Goal: Information Seeking & Learning: Check status

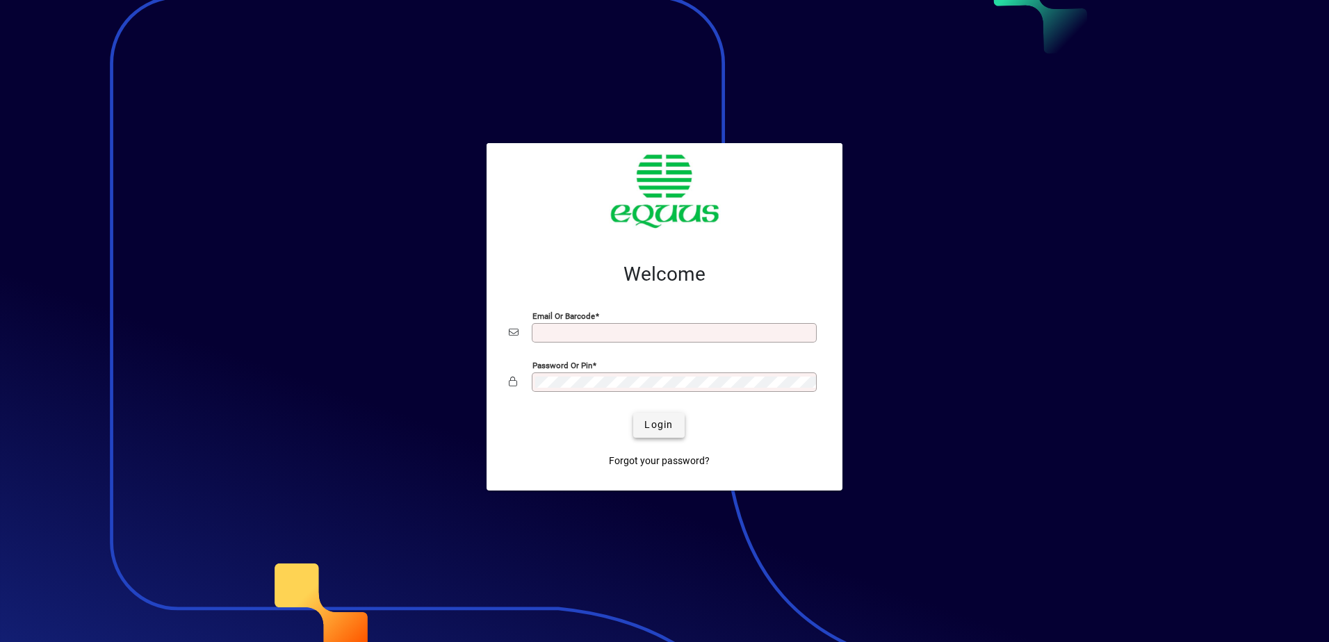
type input "**********"
click at [652, 422] on span "Login" at bounding box center [658, 425] width 28 height 15
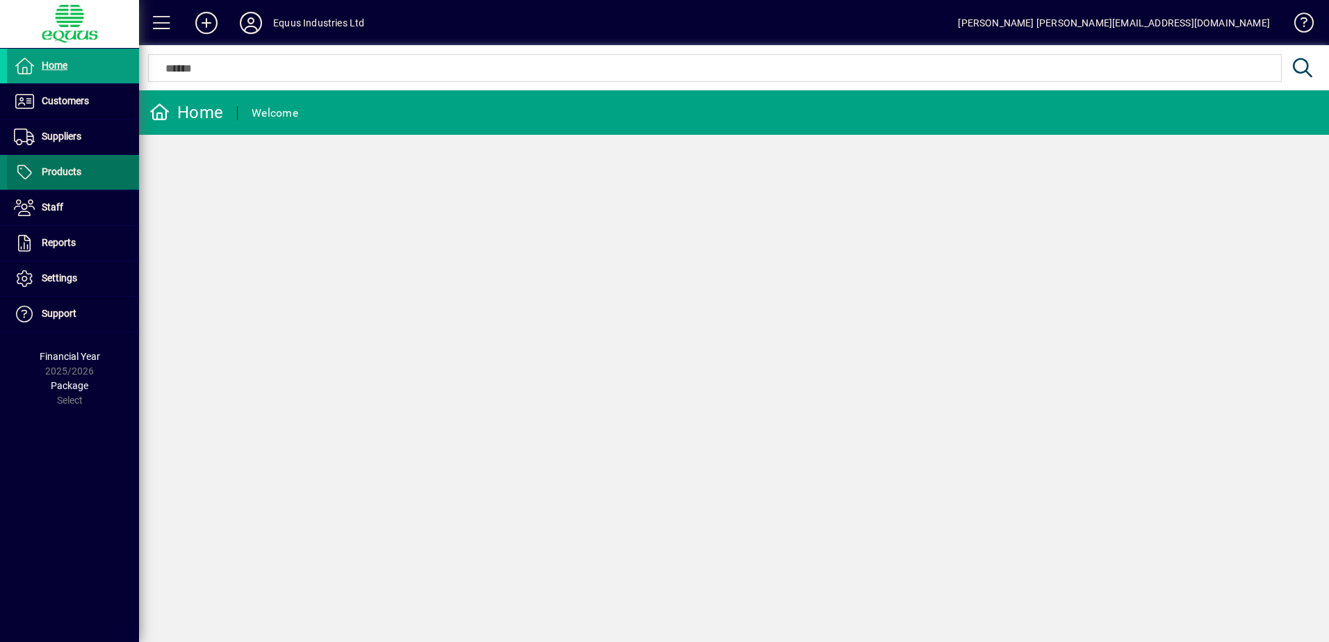
click at [49, 170] on span "Products" at bounding box center [62, 171] width 40 height 11
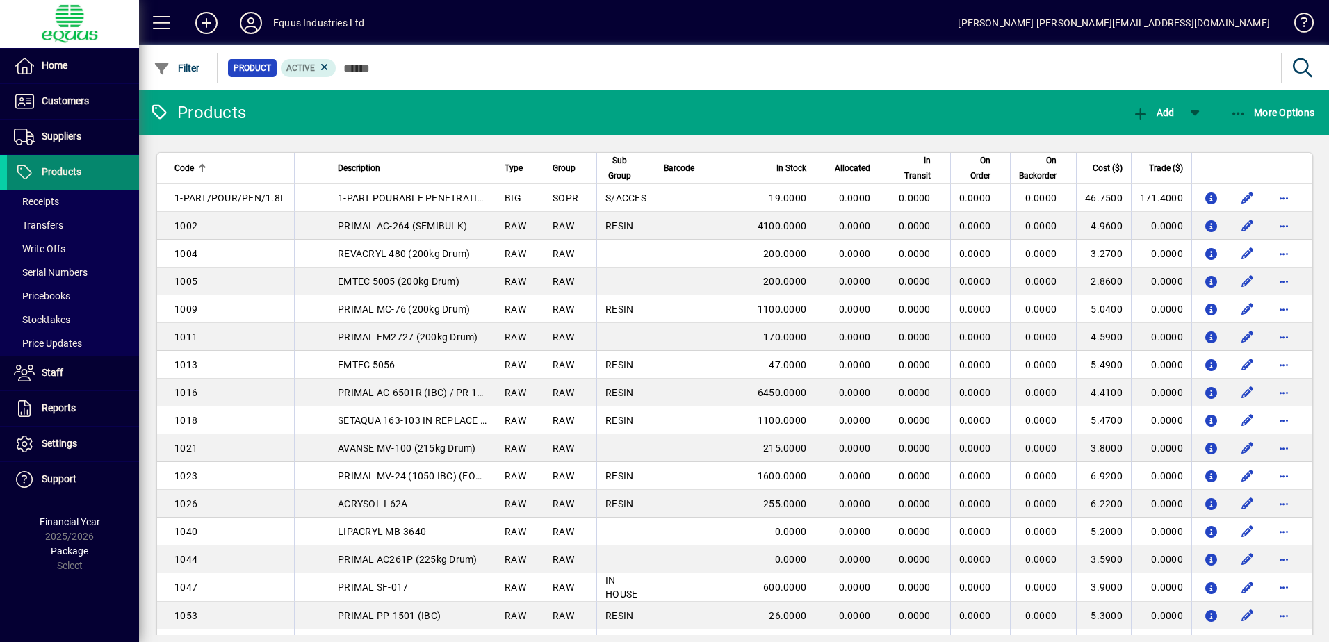
click at [59, 167] on span "Products" at bounding box center [62, 171] width 40 height 11
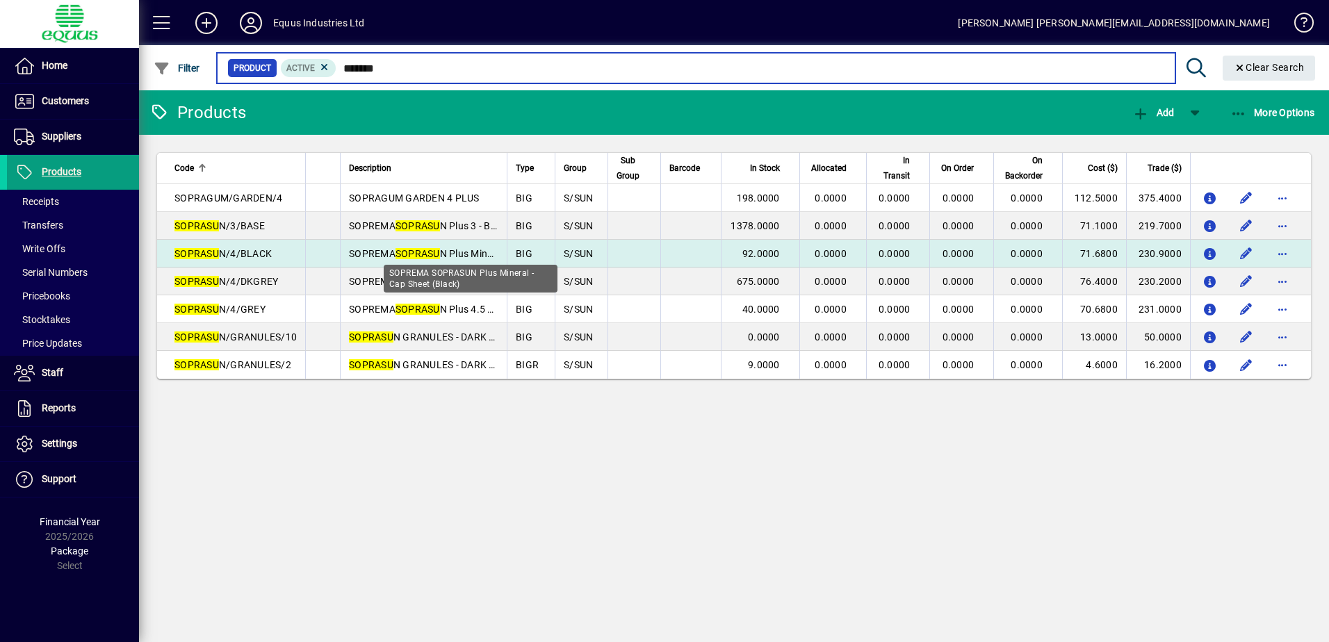
type input "*******"
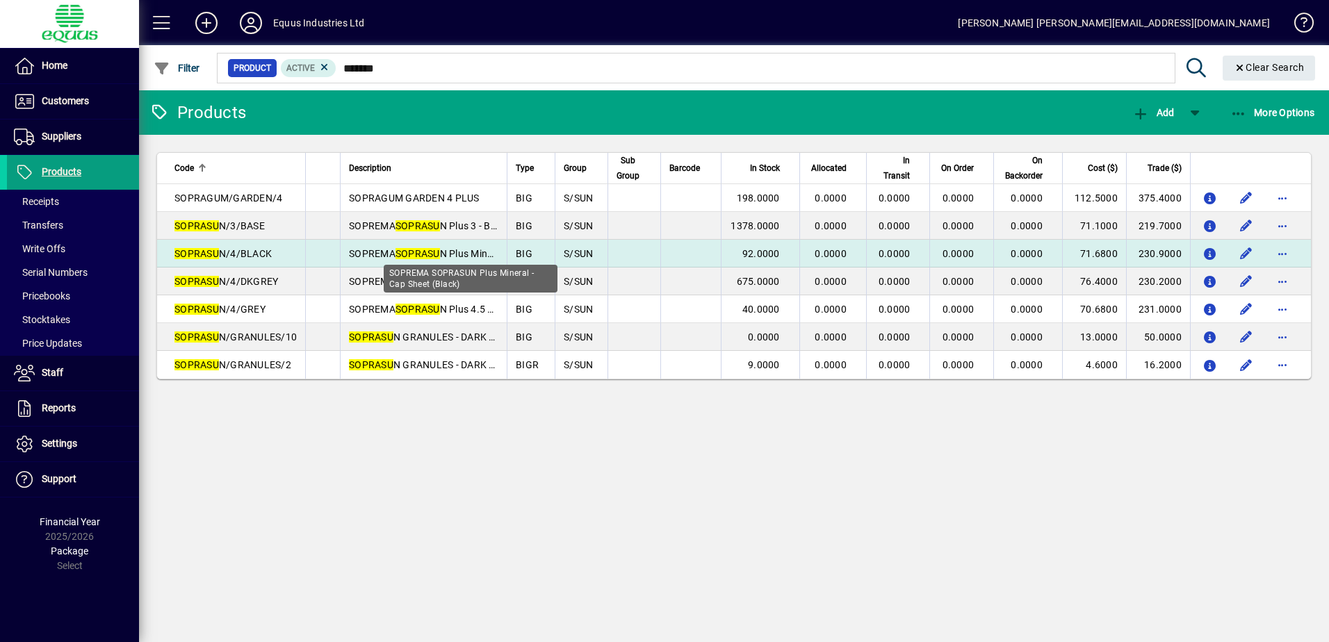
click at [405, 252] on em "SOPRASU" at bounding box center [417, 253] width 44 height 11
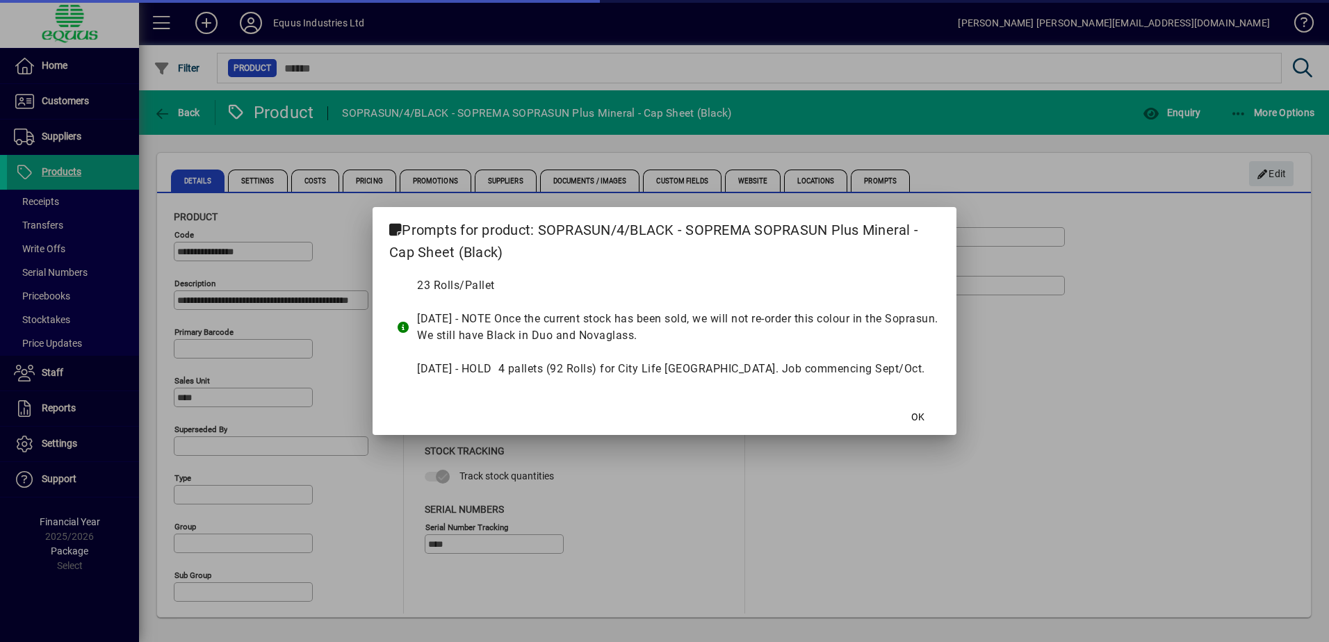
type input "**********"
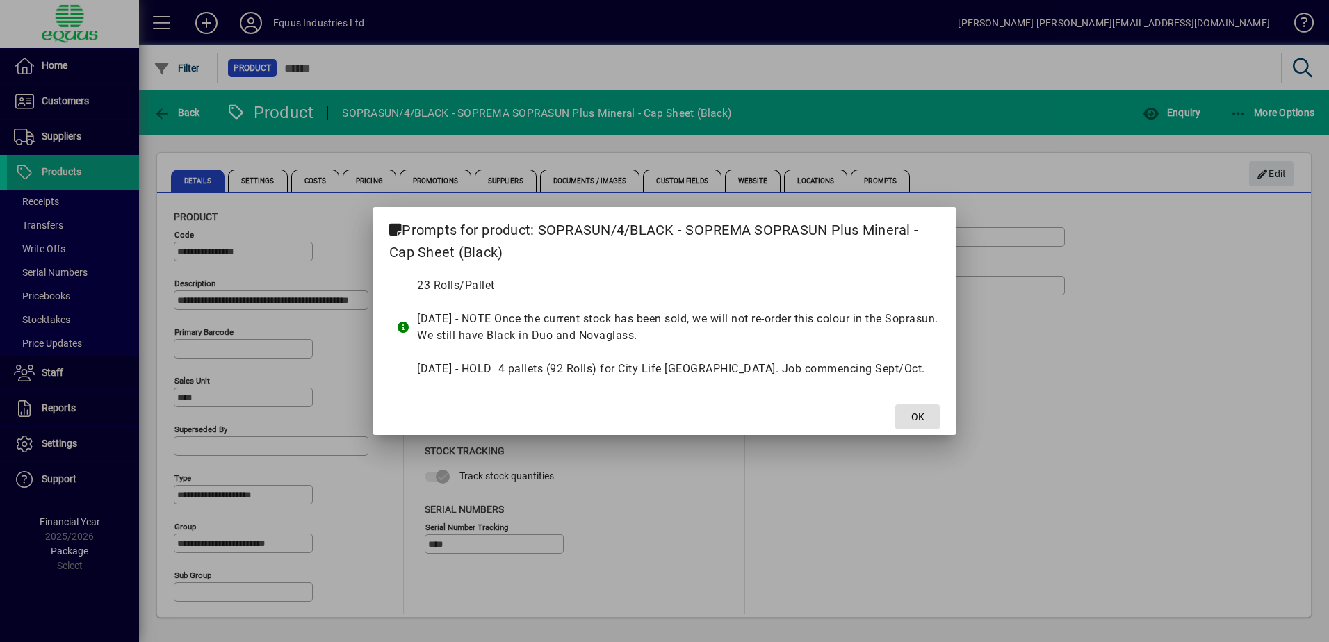
click at [921, 413] on span "OK" at bounding box center [917, 417] width 13 height 15
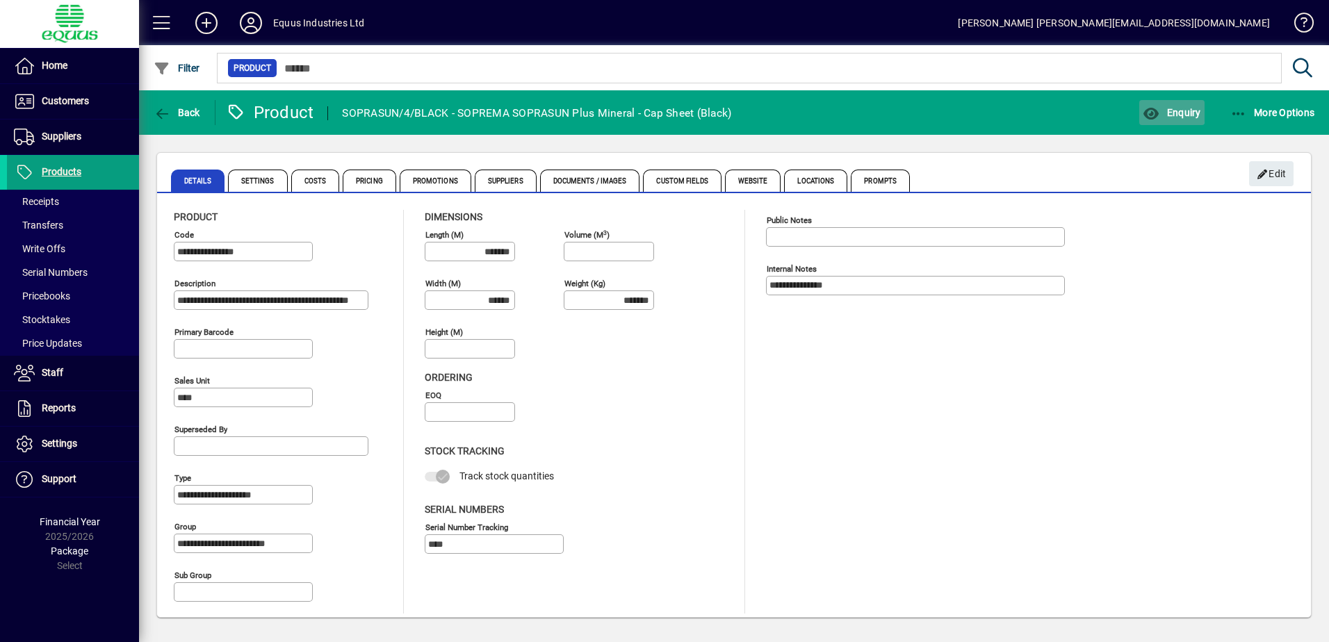
click at [1165, 107] on span "Enquiry" at bounding box center [1171, 112] width 58 height 11
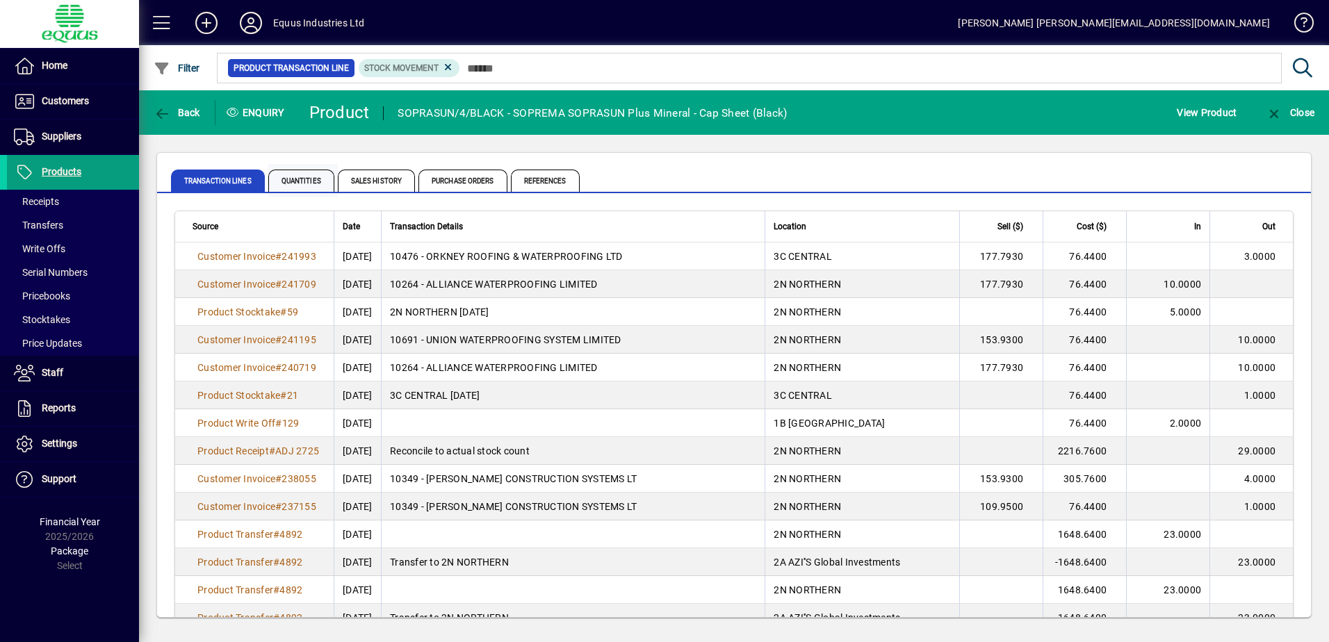
click at [278, 180] on span "Quantities" at bounding box center [301, 181] width 66 height 22
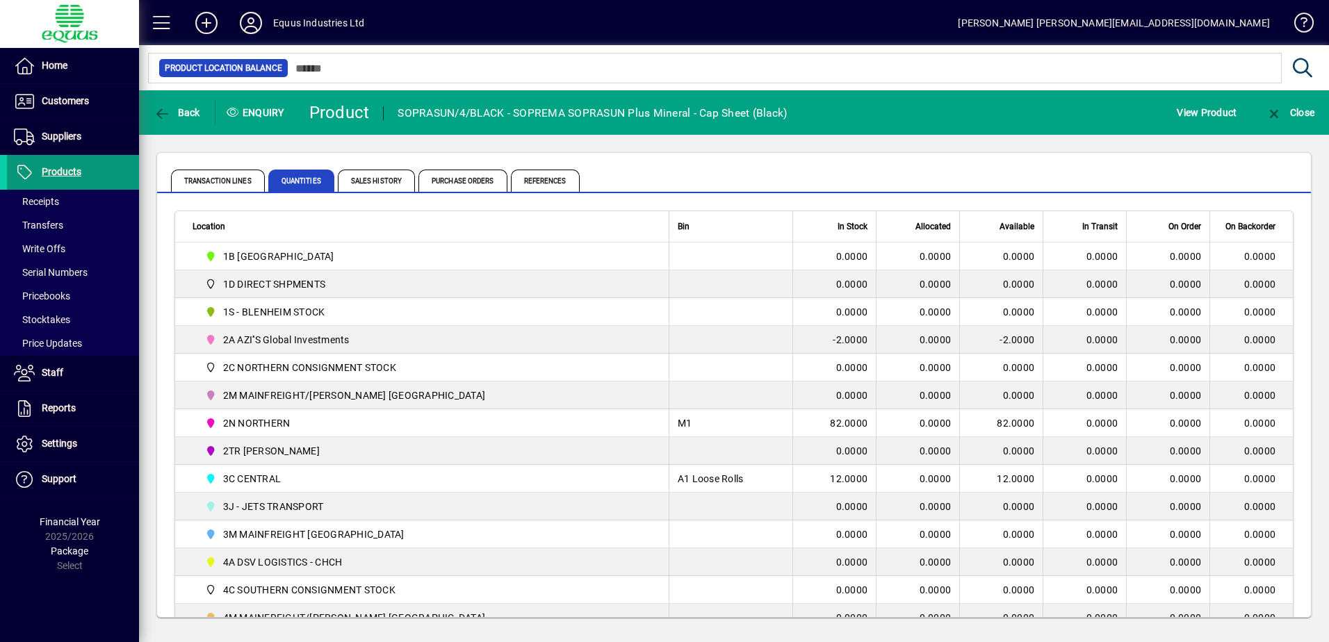
click at [73, 165] on span "Products" at bounding box center [44, 172] width 74 height 17
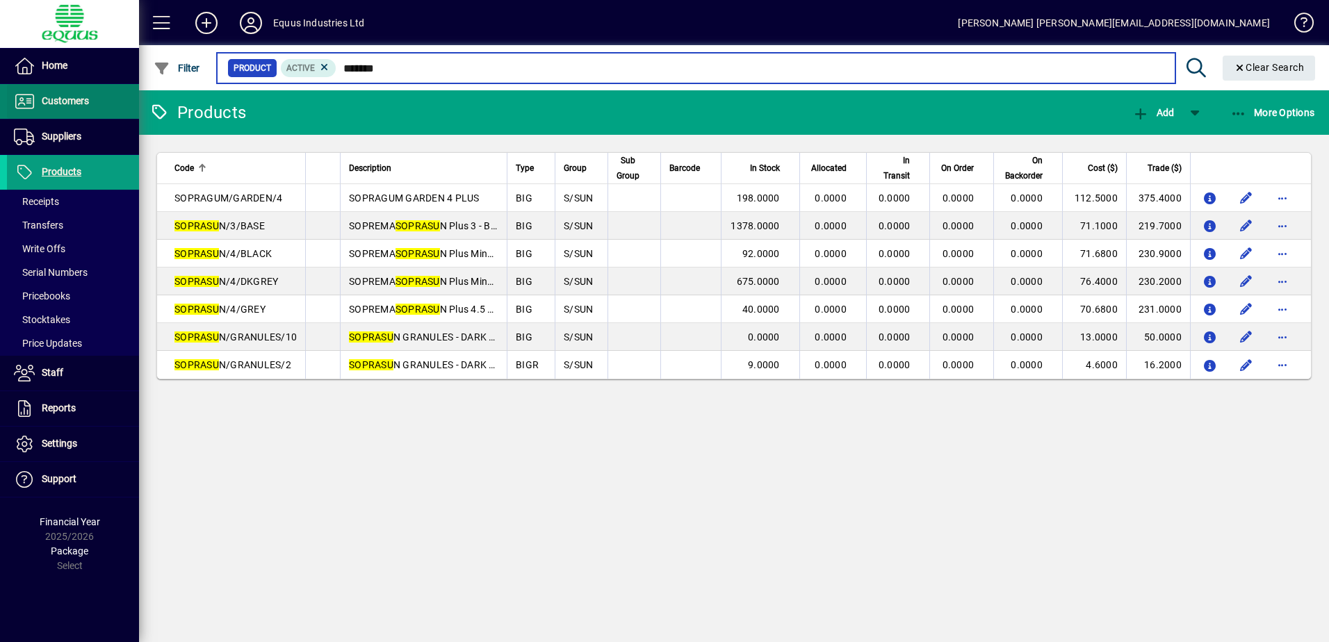
type input "*******"
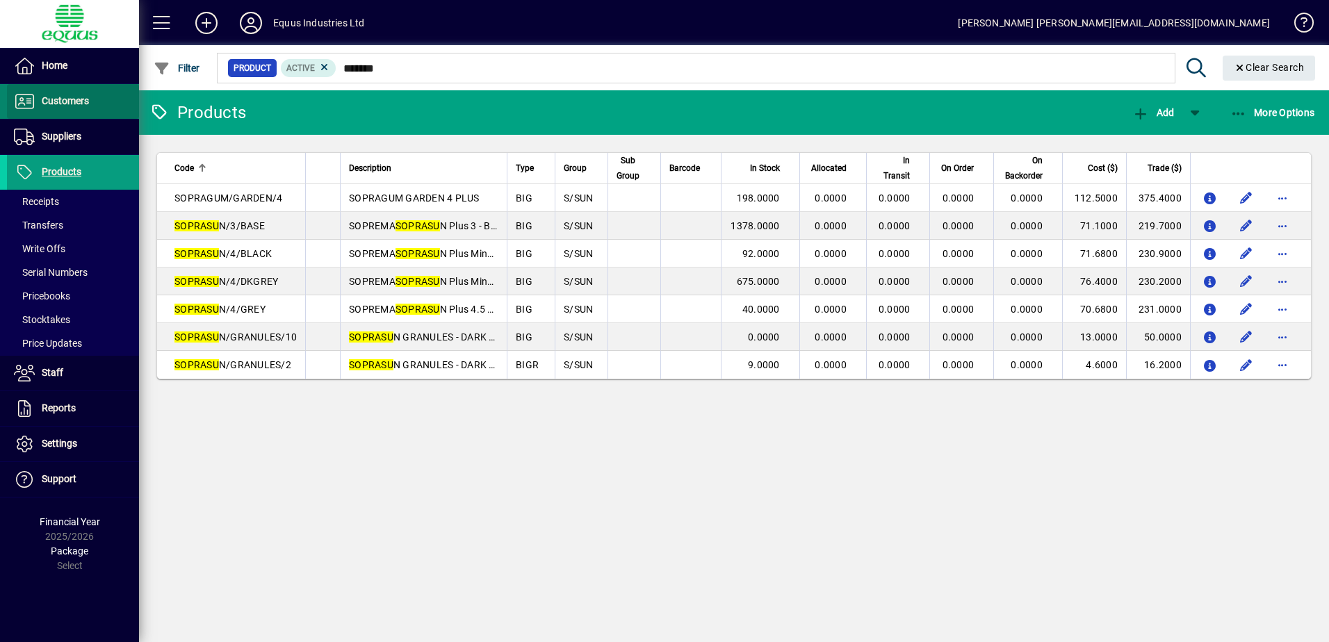
click at [72, 99] on span "Customers" at bounding box center [65, 100] width 47 height 11
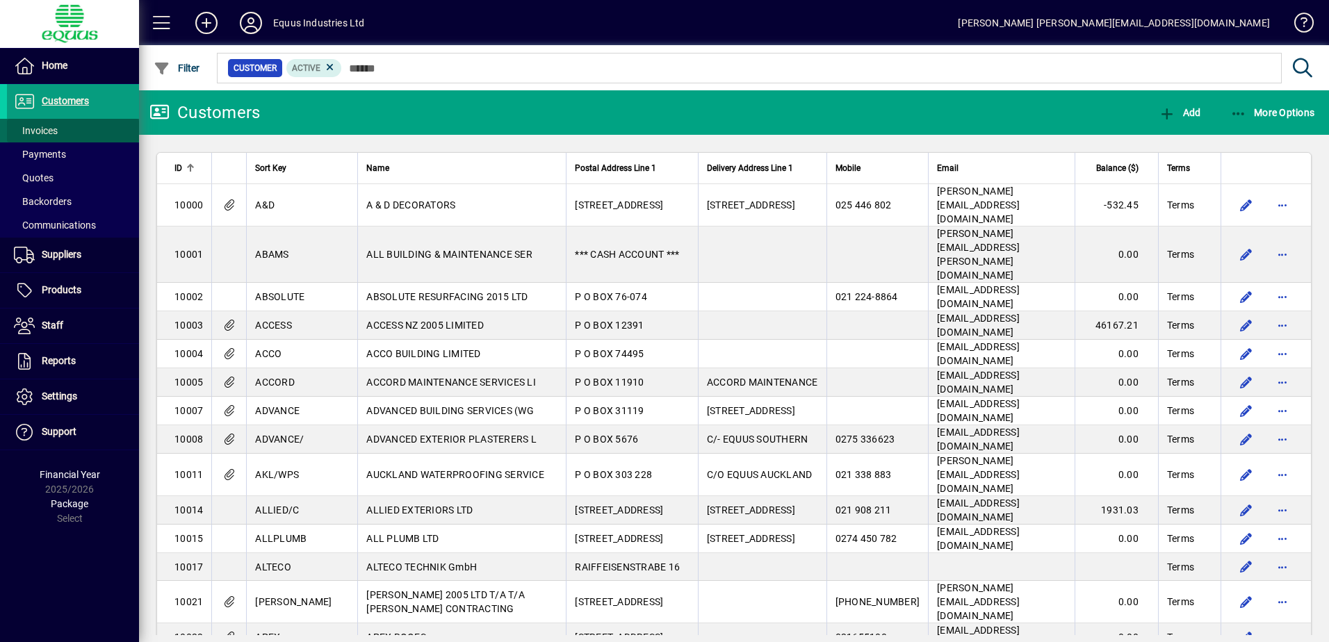
click at [47, 131] on span "Invoices" at bounding box center [36, 130] width 44 height 11
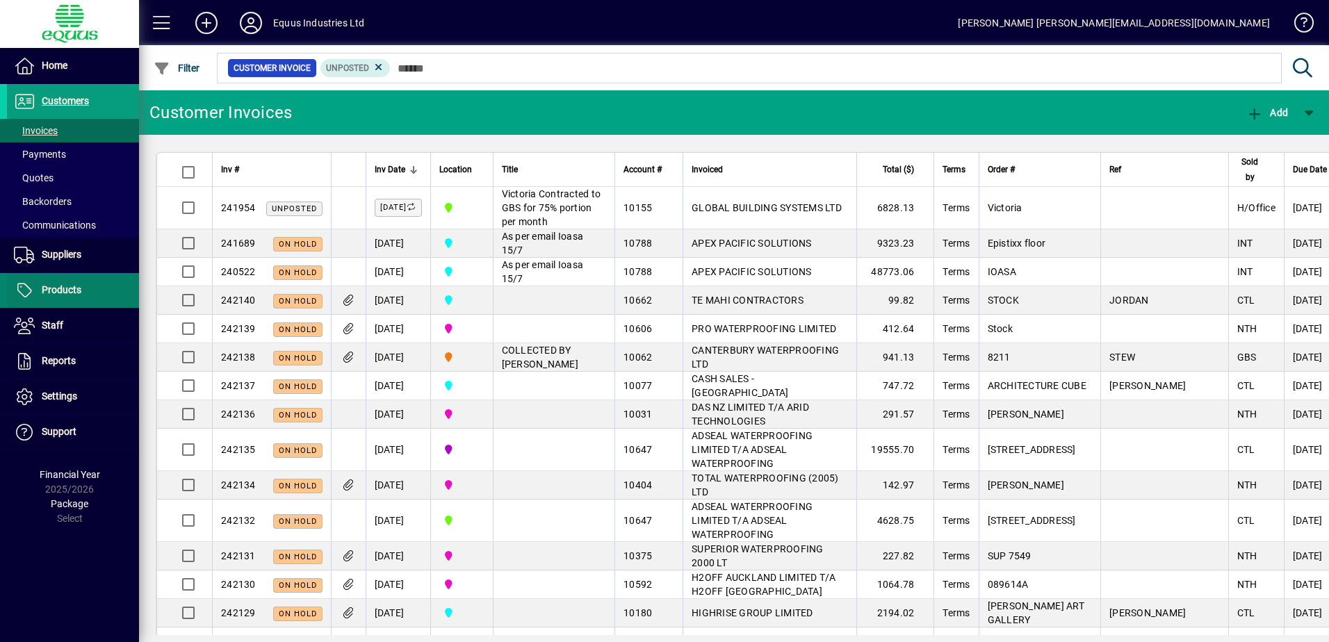
click at [54, 292] on span "Products" at bounding box center [62, 289] width 40 height 11
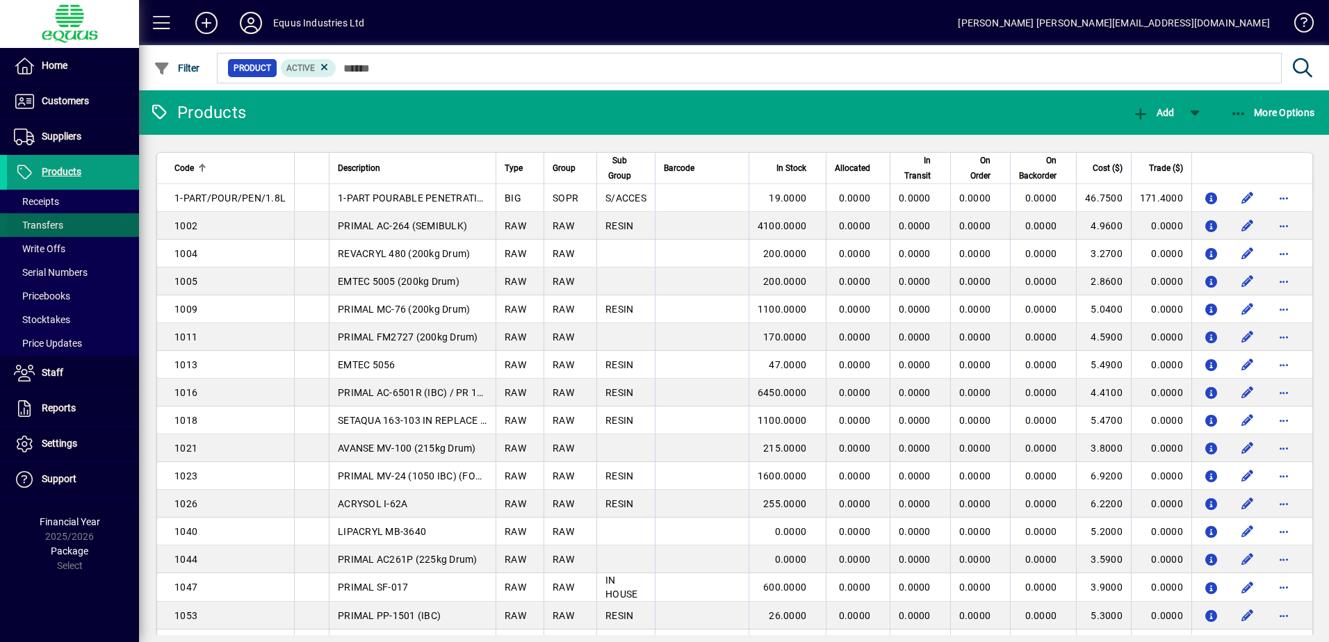
click at [52, 222] on span "Transfers" at bounding box center [38, 225] width 49 height 11
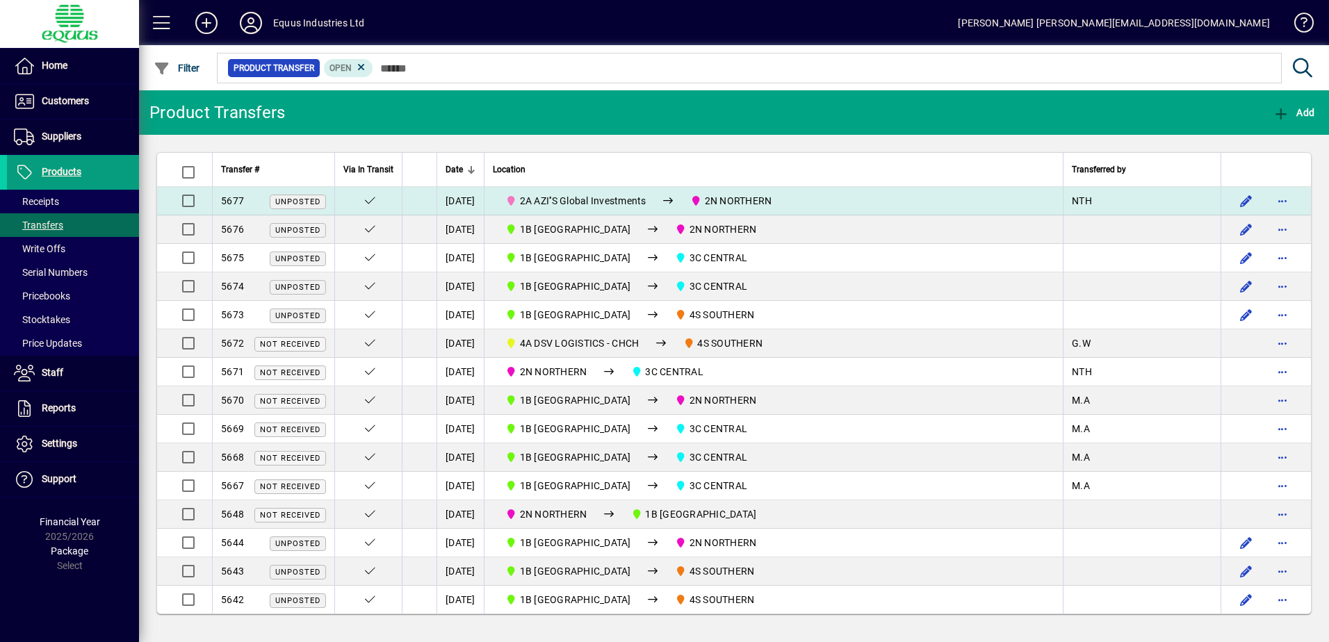
click at [643, 203] on span "2A AZI''S Global Investments" at bounding box center [583, 200] width 126 height 11
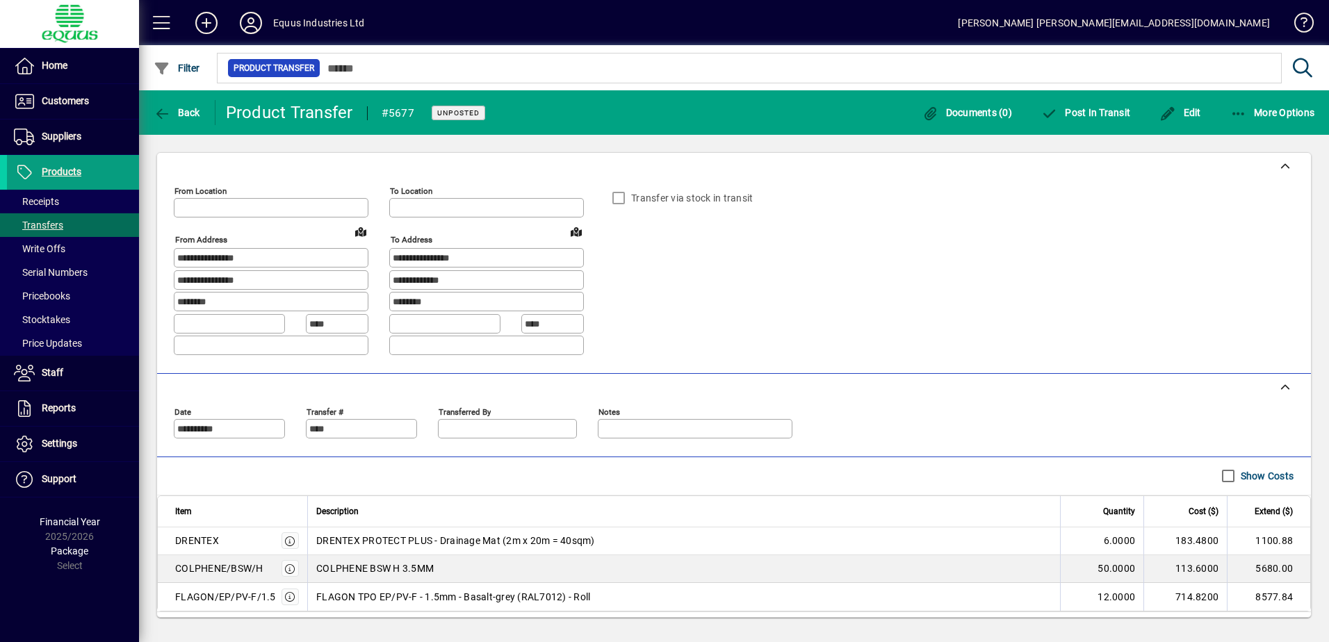
type input "**********"
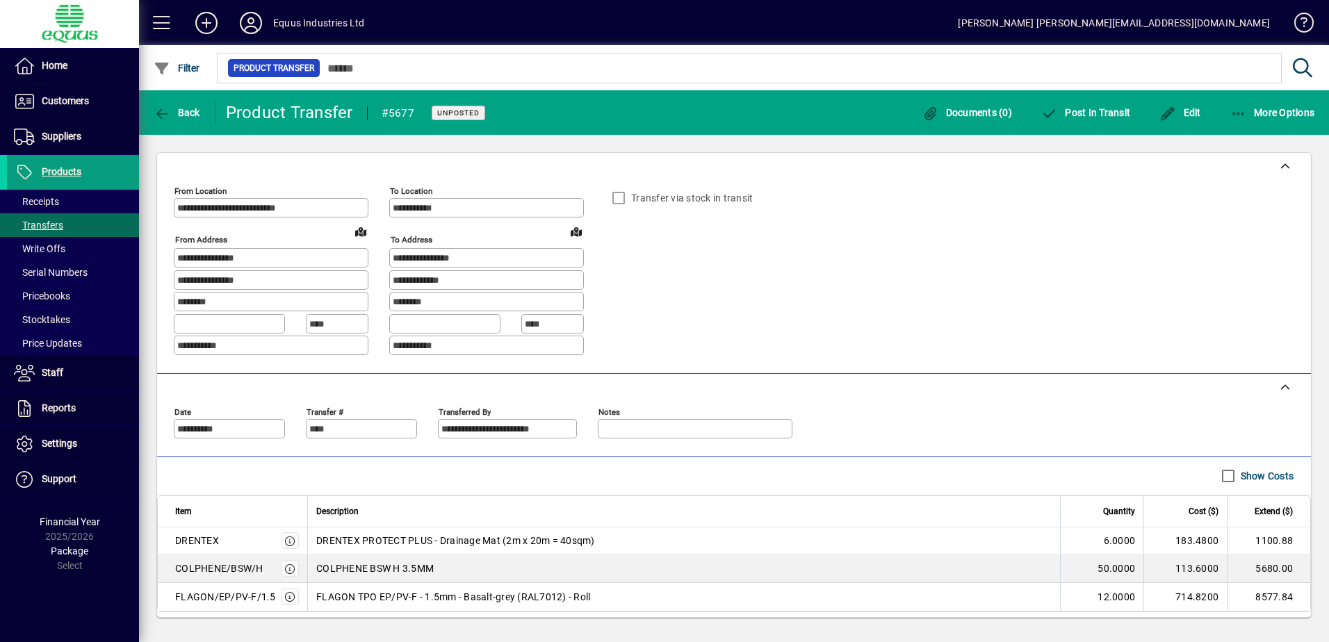
scroll to position [38, 0]
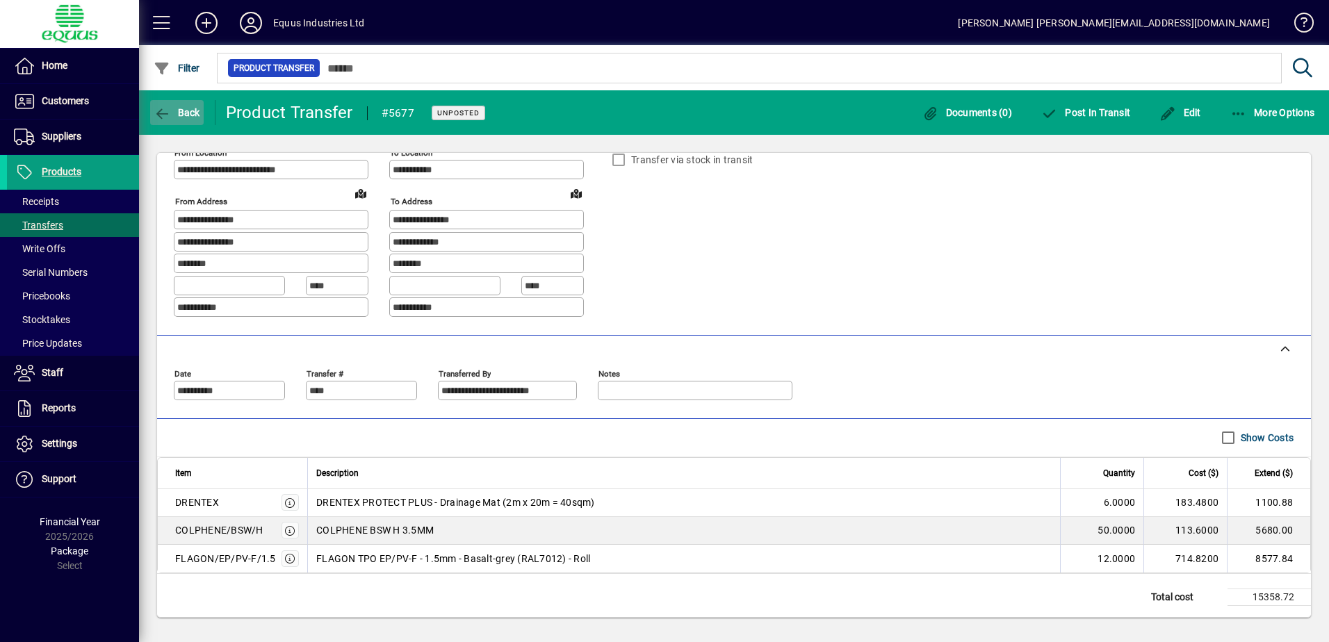
click at [162, 111] on icon "button" at bounding box center [162, 114] width 17 height 14
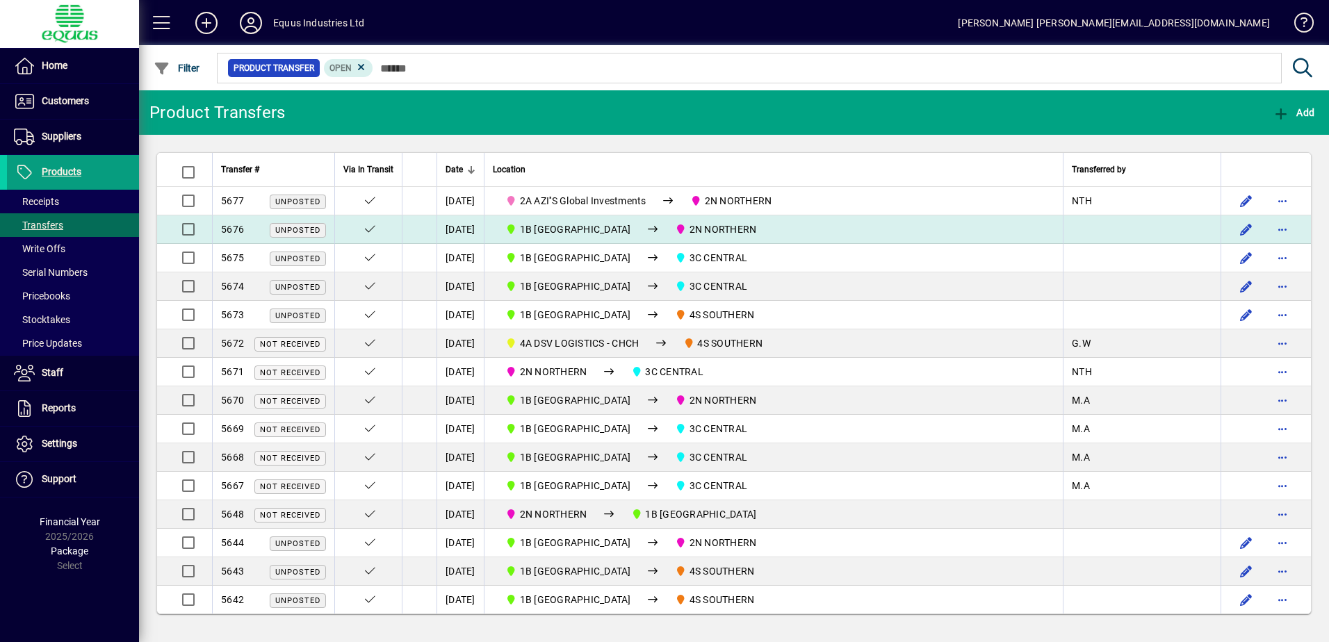
click at [569, 227] on span "1B [GEOGRAPHIC_DATA]" at bounding box center [575, 229] width 111 height 11
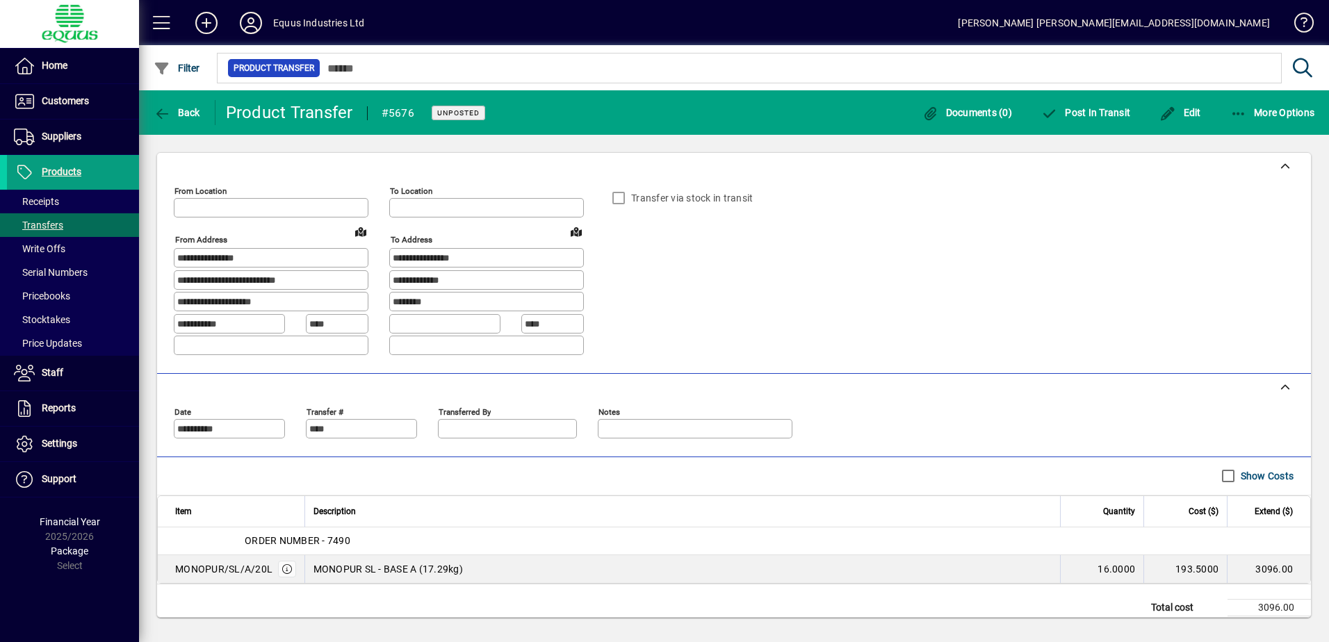
type input "**********"
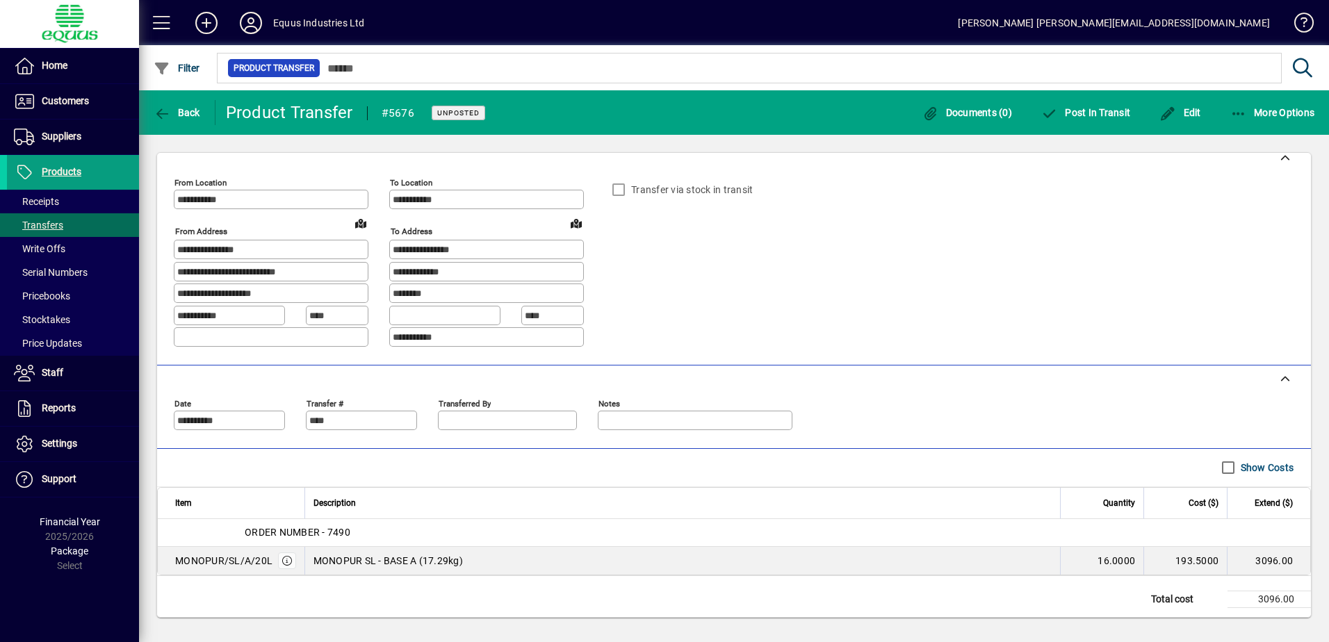
scroll to position [10, 0]
click at [163, 110] on icon "button" at bounding box center [162, 114] width 17 height 14
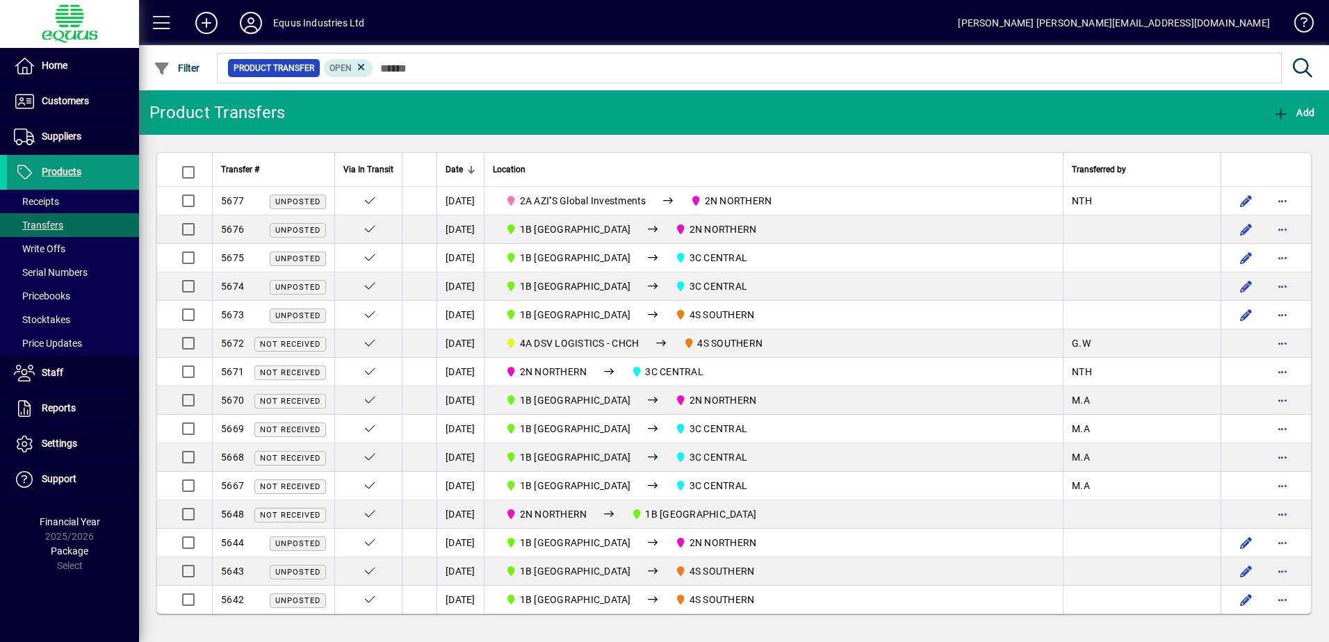
click at [67, 166] on span "Products" at bounding box center [62, 171] width 40 height 11
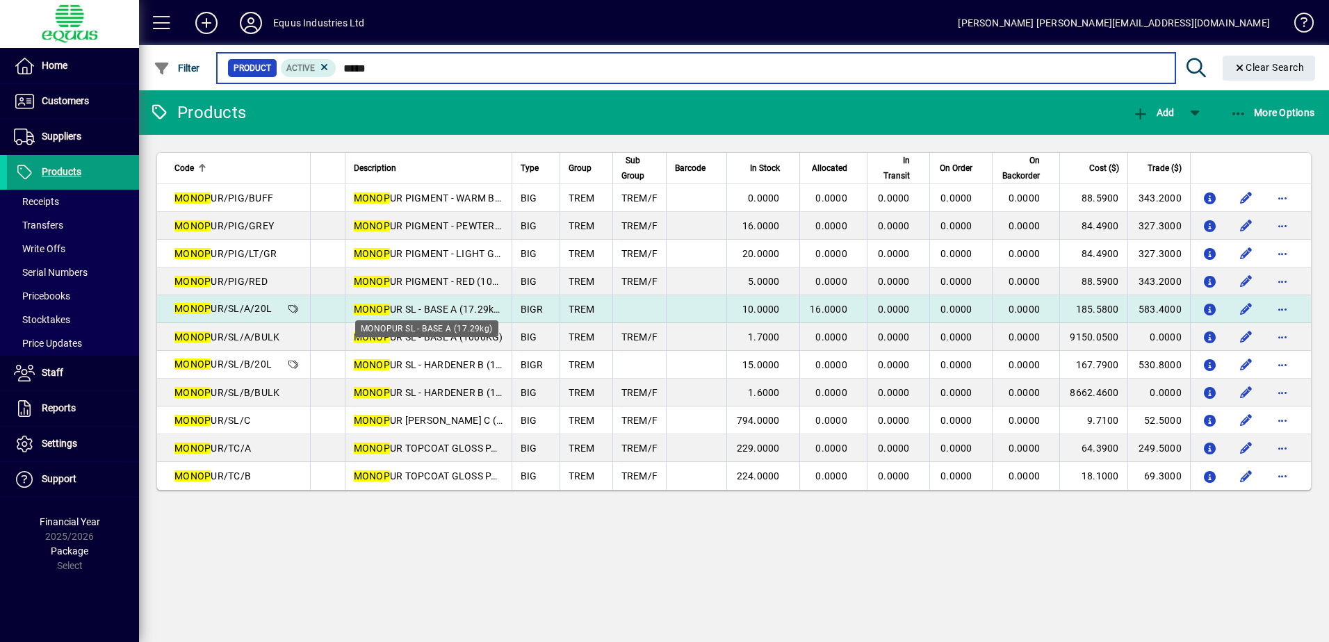
type input "*****"
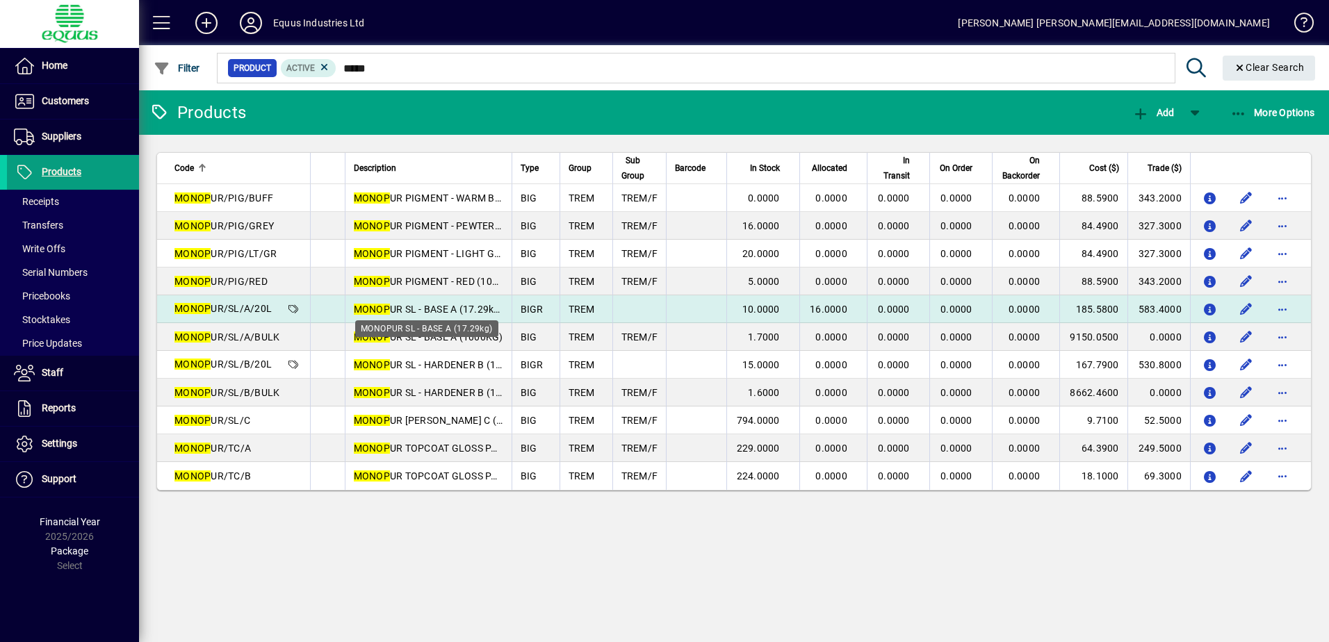
click at [427, 309] on span "MONOP UR SL - BASE A (17.29kg)" at bounding box center [428, 309] width 149 height 11
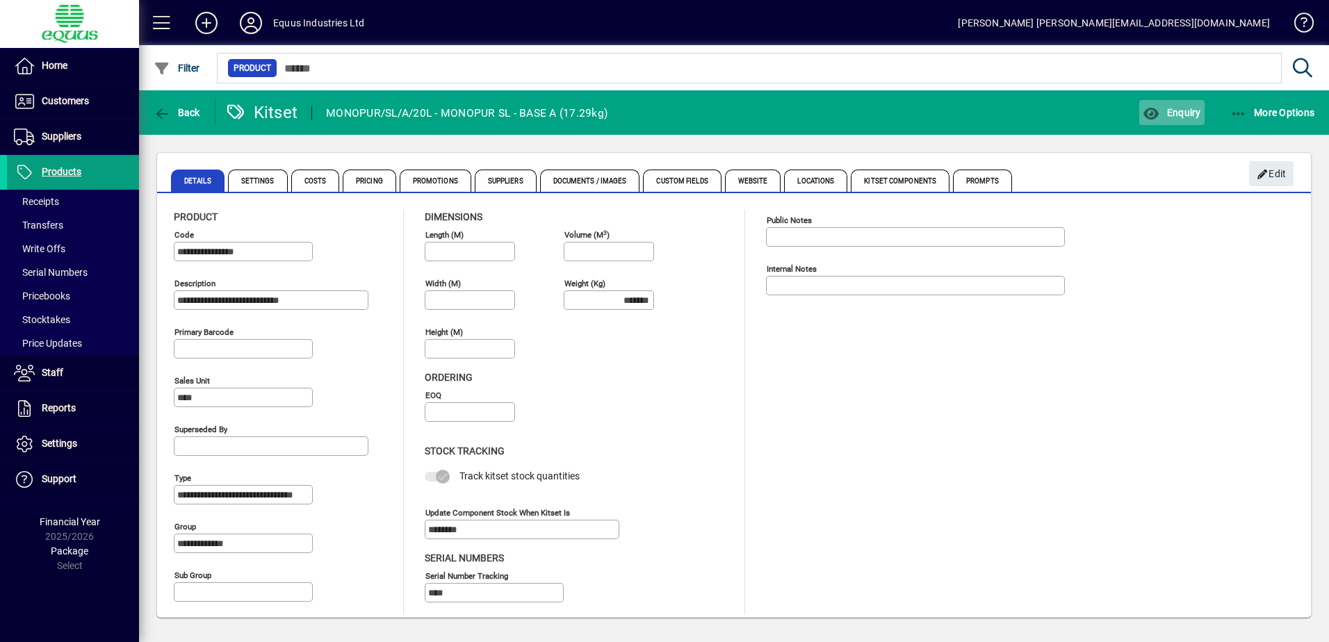
click at [1169, 113] on span "Enquiry" at bounding box center [1171, 112] width 58 height 11
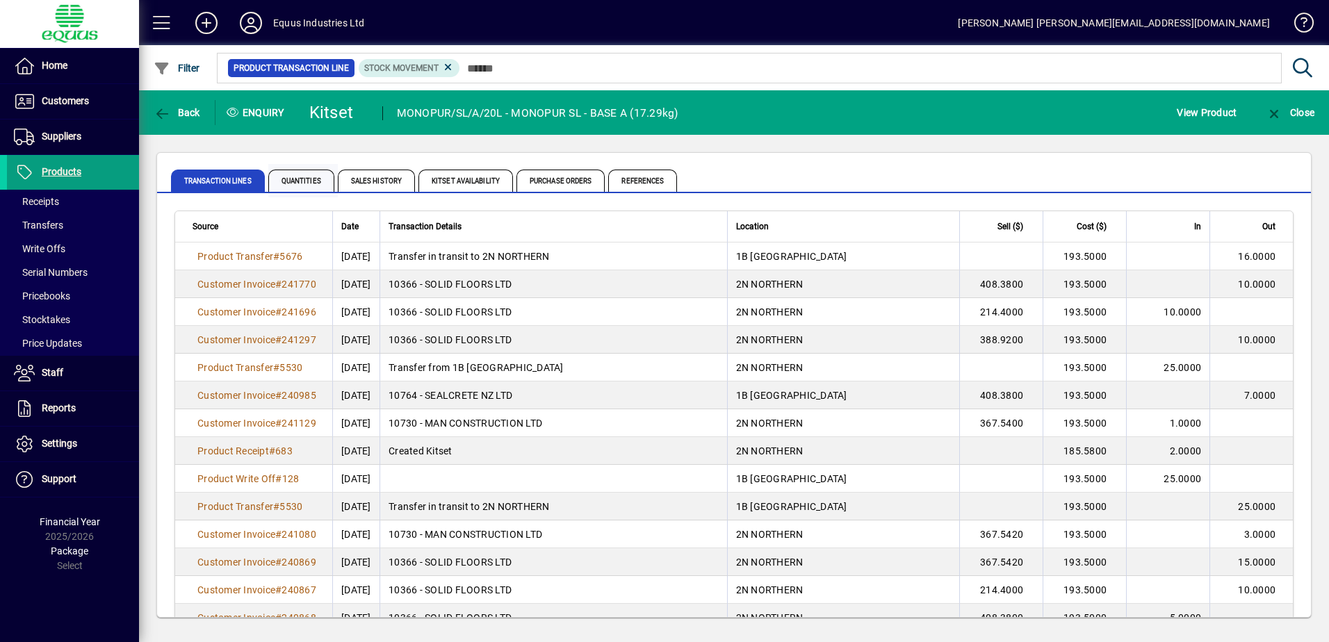
click at [290, 181] on span "Quantities" at bounding box center [301, 181] width 66 height 22
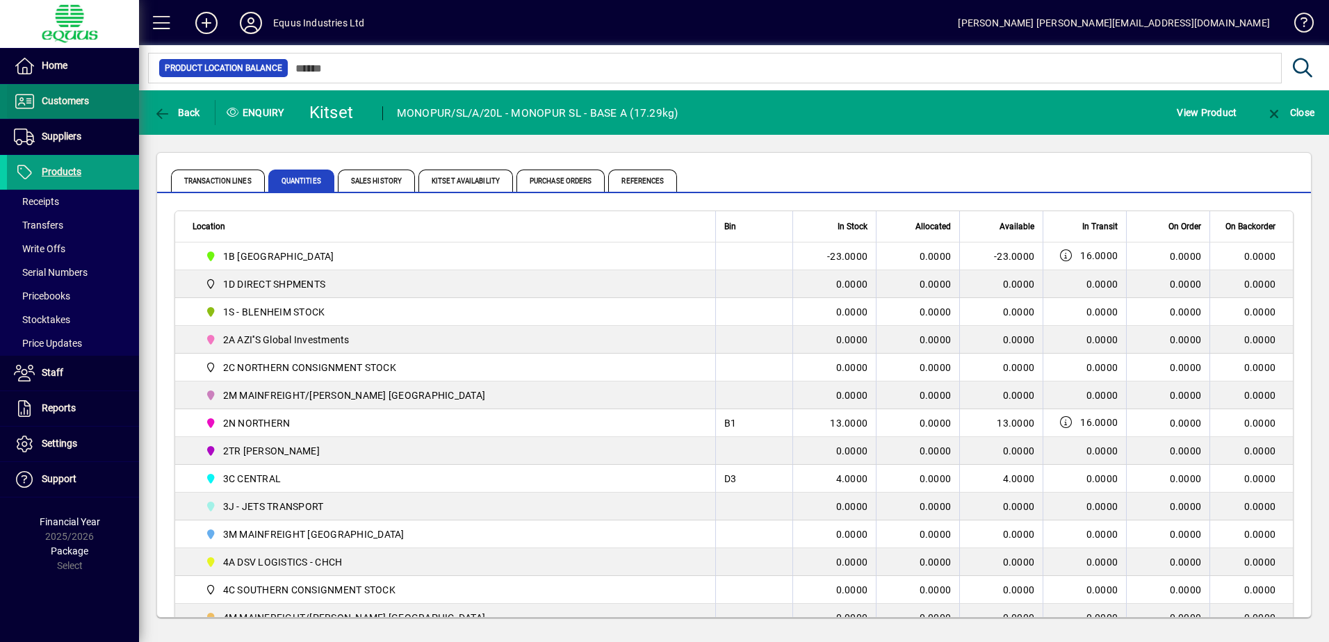
click at [66, 100] on span "Customers" at bounding box center [65, 100] width 47 height 11
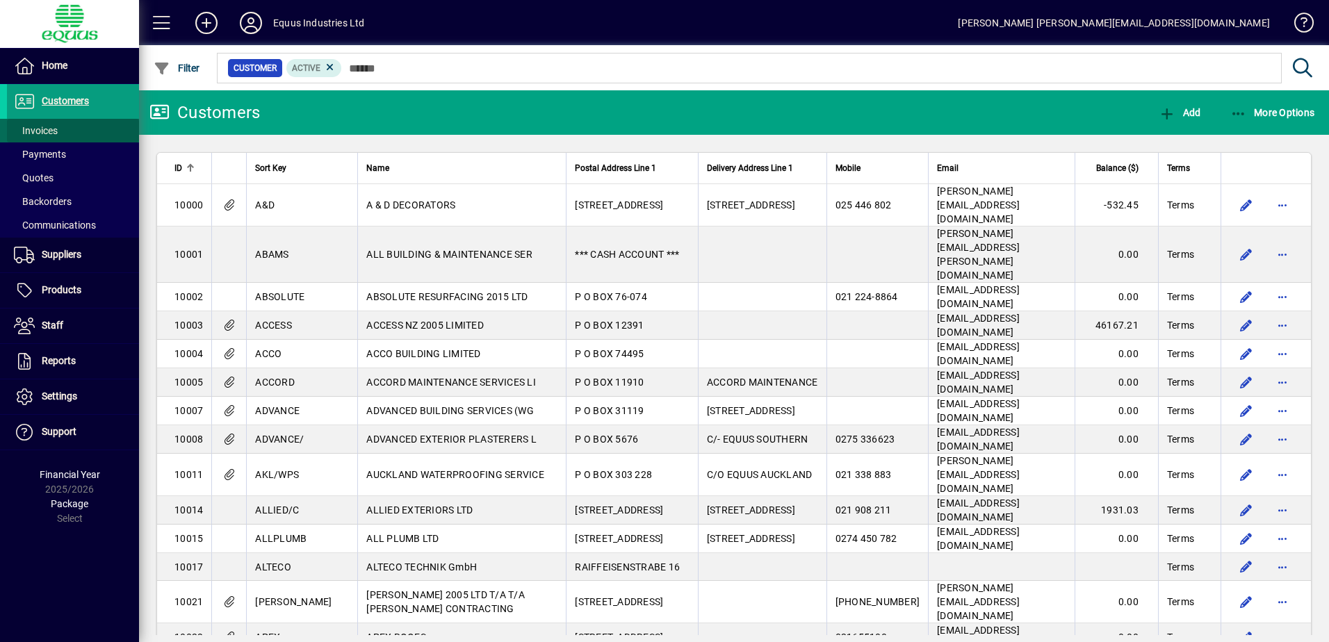
click at [47, 130] on span "Invoices" at bounding box center [36, 130] width 44 height 11
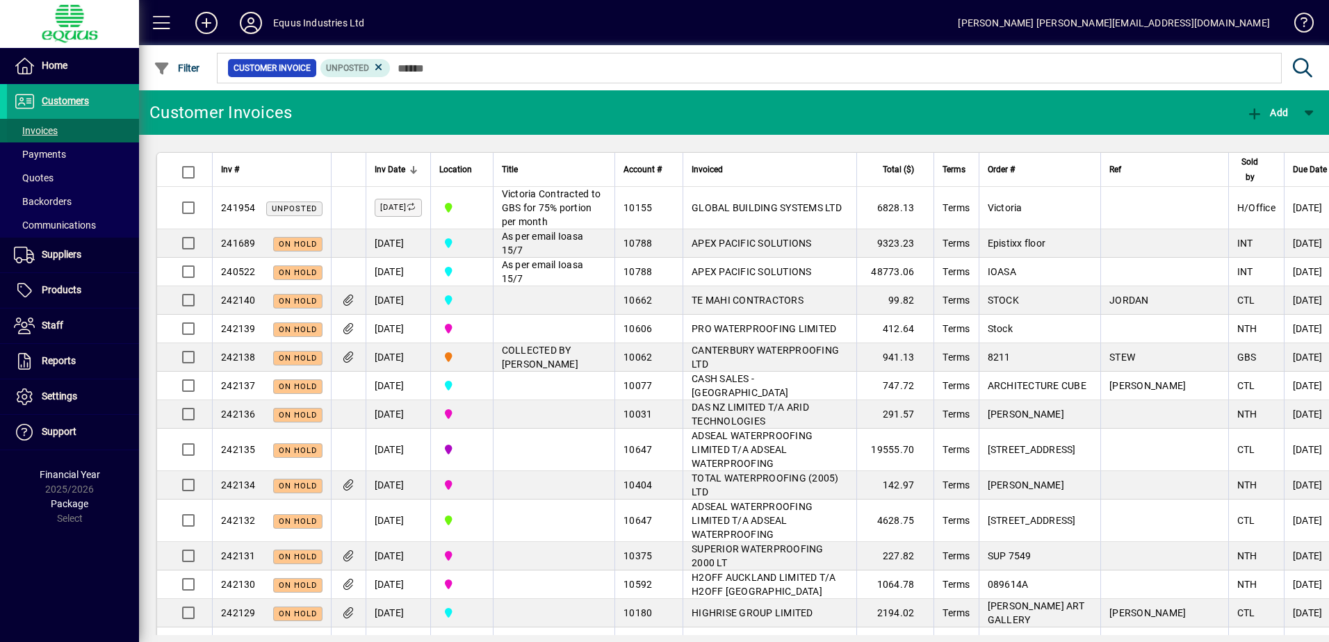
click at [52, 131] on span "Invoices" at bounding box center [36, 130] width 44 height 11
click at [54, 99] on span "Customers" at bounding box center [65, 100] width 47 height 11
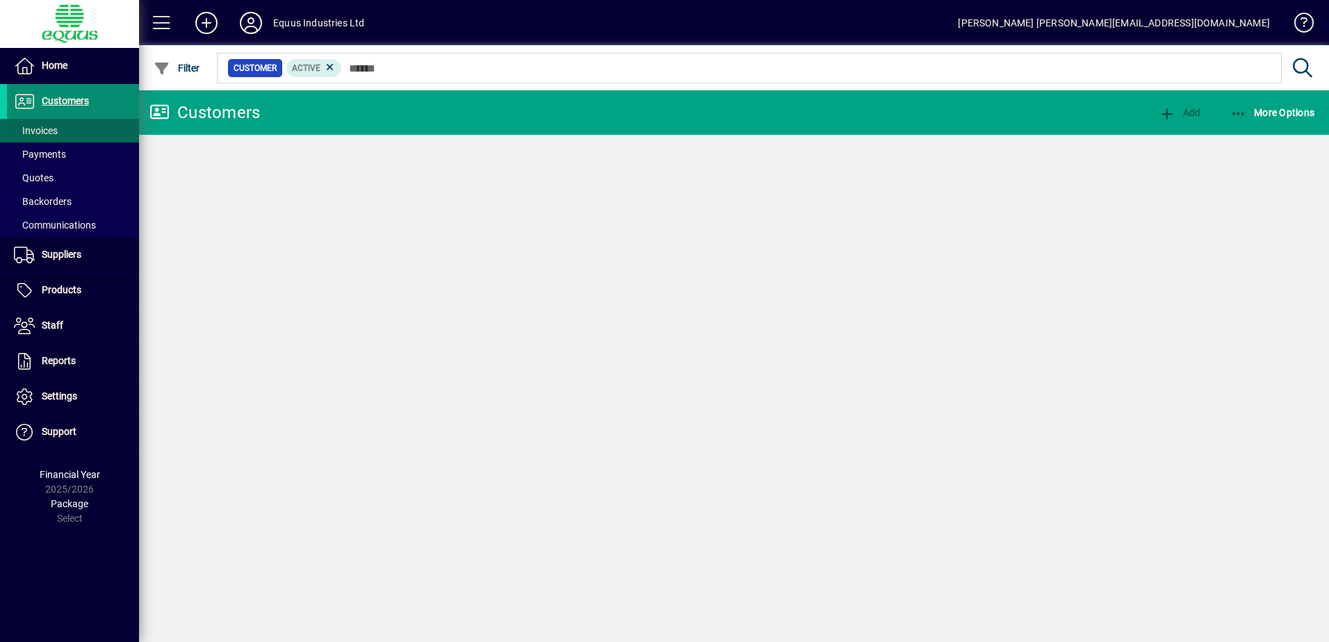
click at [49, 128] on span "Invoices" at bounding box center [36, 130] width 44 height 11
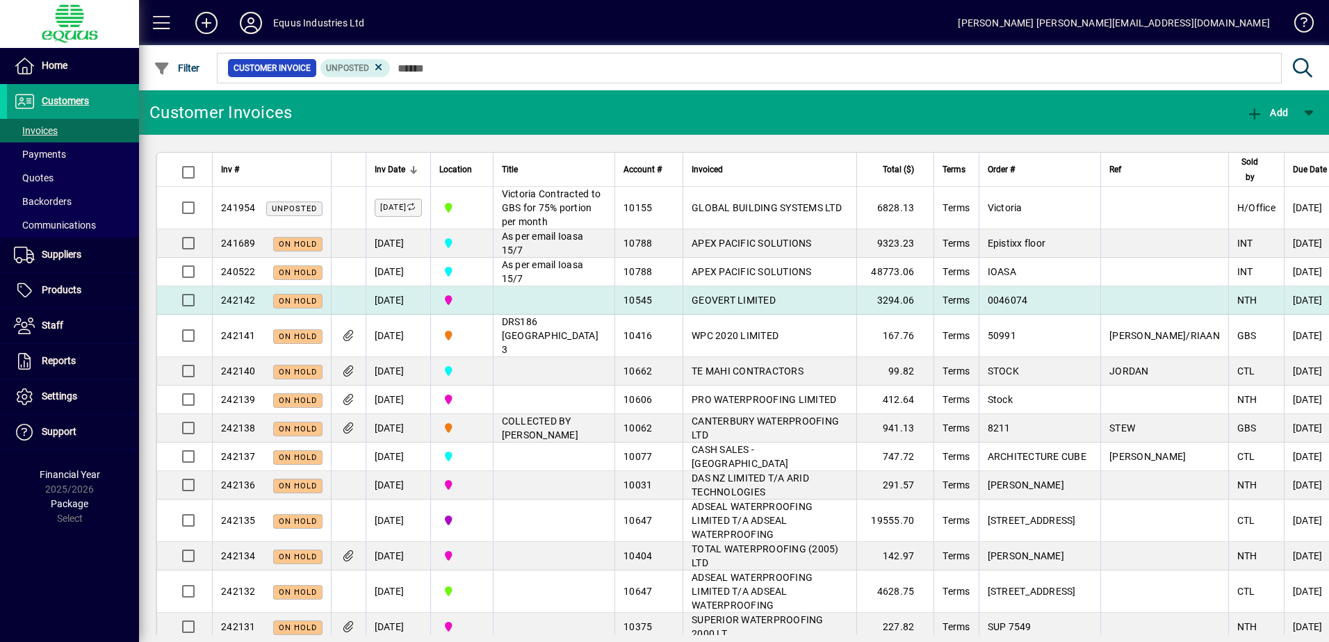
click at [691, 306] on span "GEOVERT LIMITED" at bounding box center [733, 300] width 84 height 11
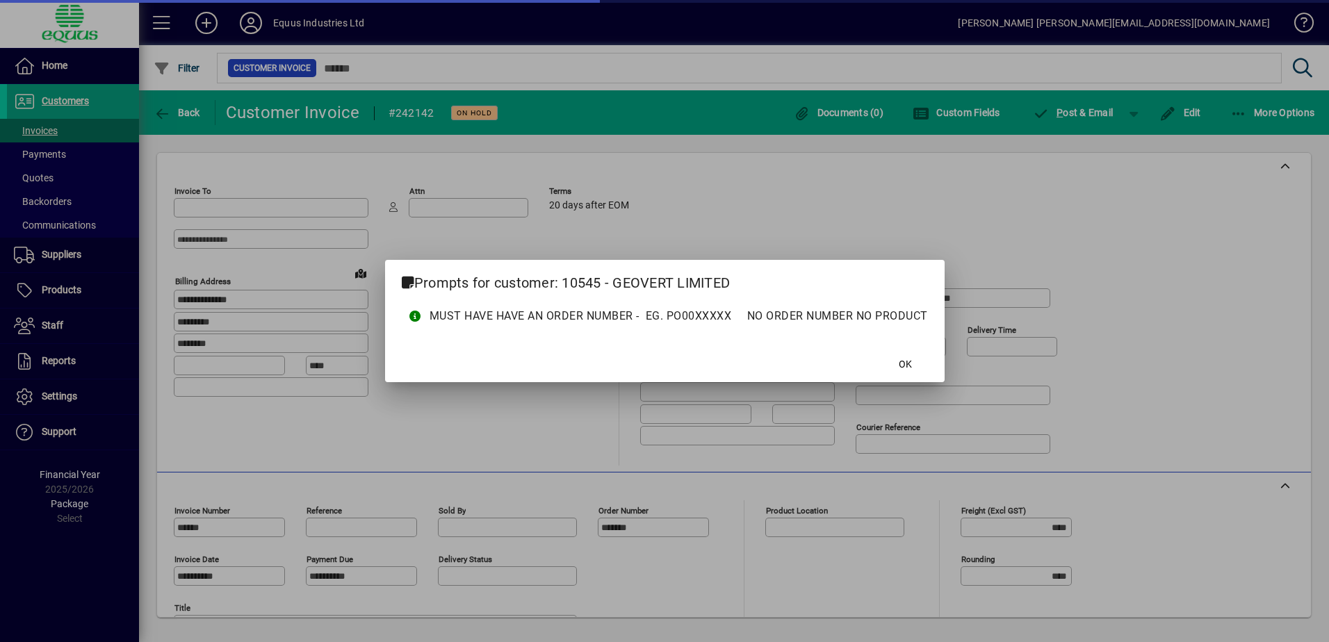
type input "**********"
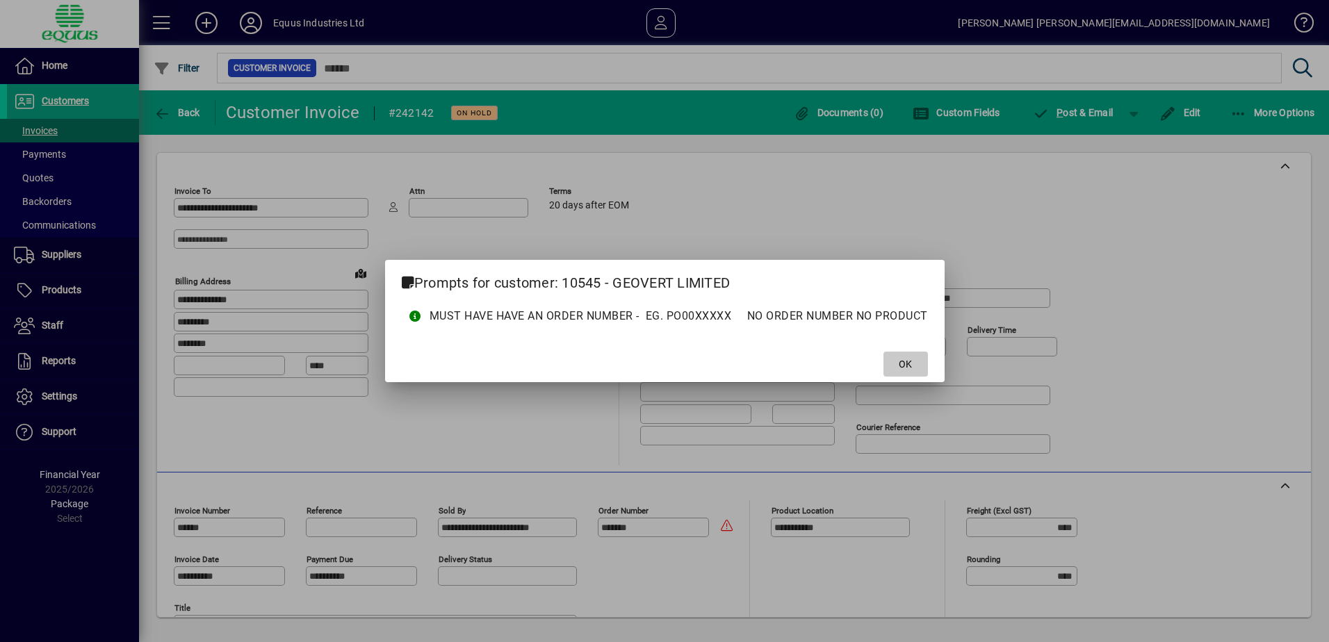
click at [900, 368] on span "OK" at bounding box center [904, 364] width 13 height 15
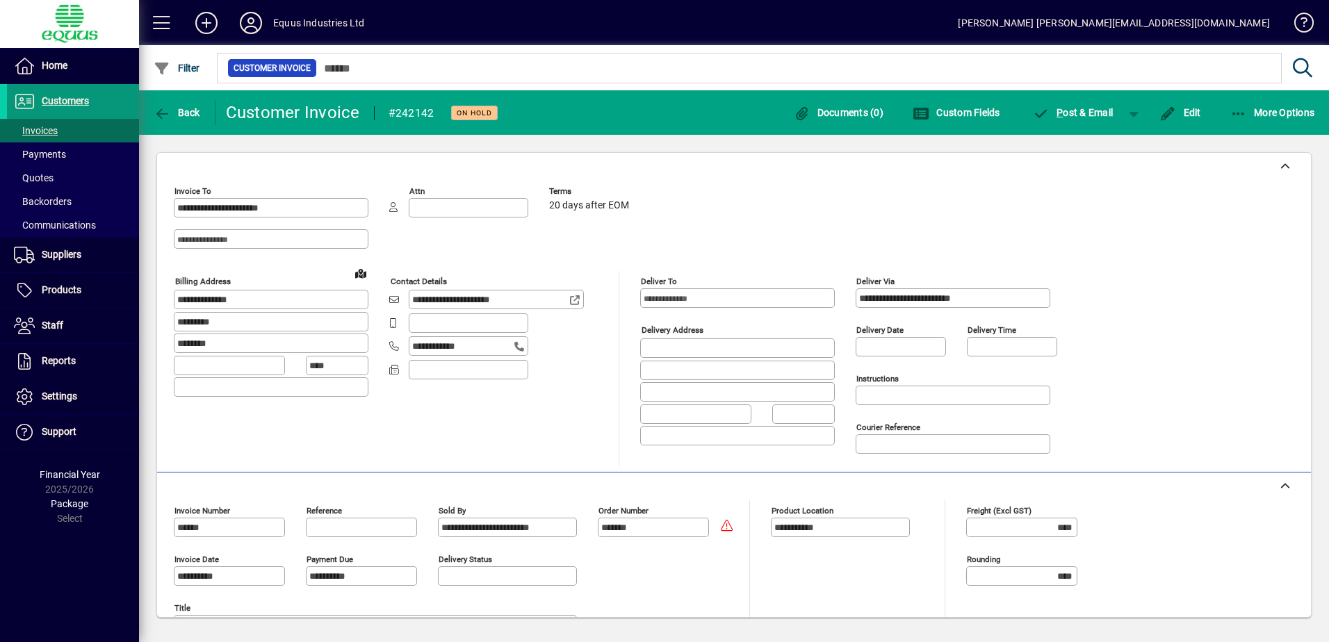
click at [68, 99] on span "Customers" at bounding box center [65, 100] width 47 height 11
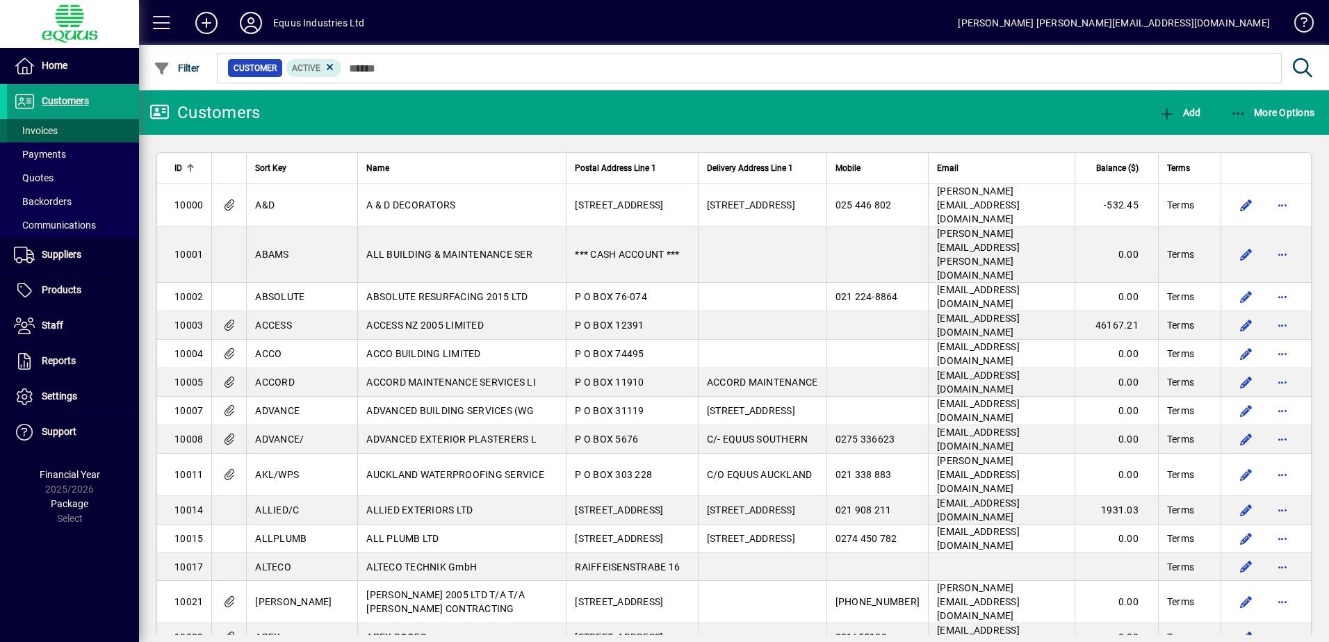
click at [56, 127] on span "Invoices" at bounding box center [36, 130] width 44 height 11
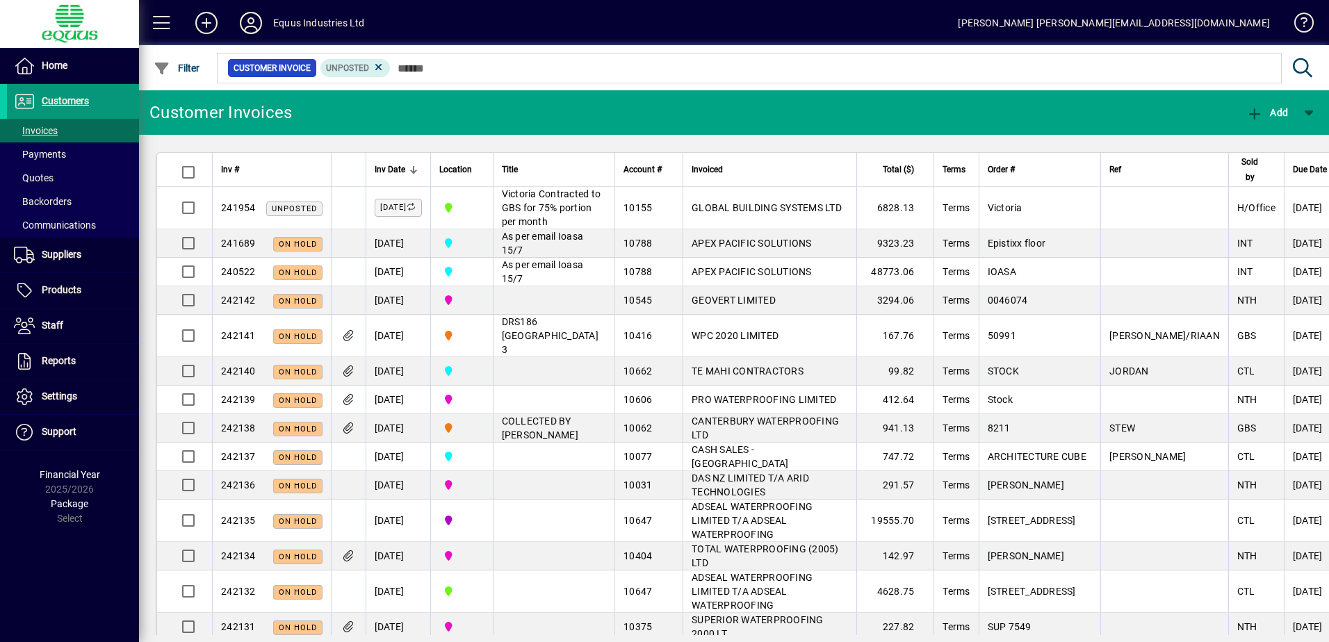
drag, startPoint x: 77, startPoint y: 97, endPoint x: 72, endPoint y: 108, distance: 12.1
click at [77, 97] on span "Customers" at bounding box center [65, 100] width 47 height 11
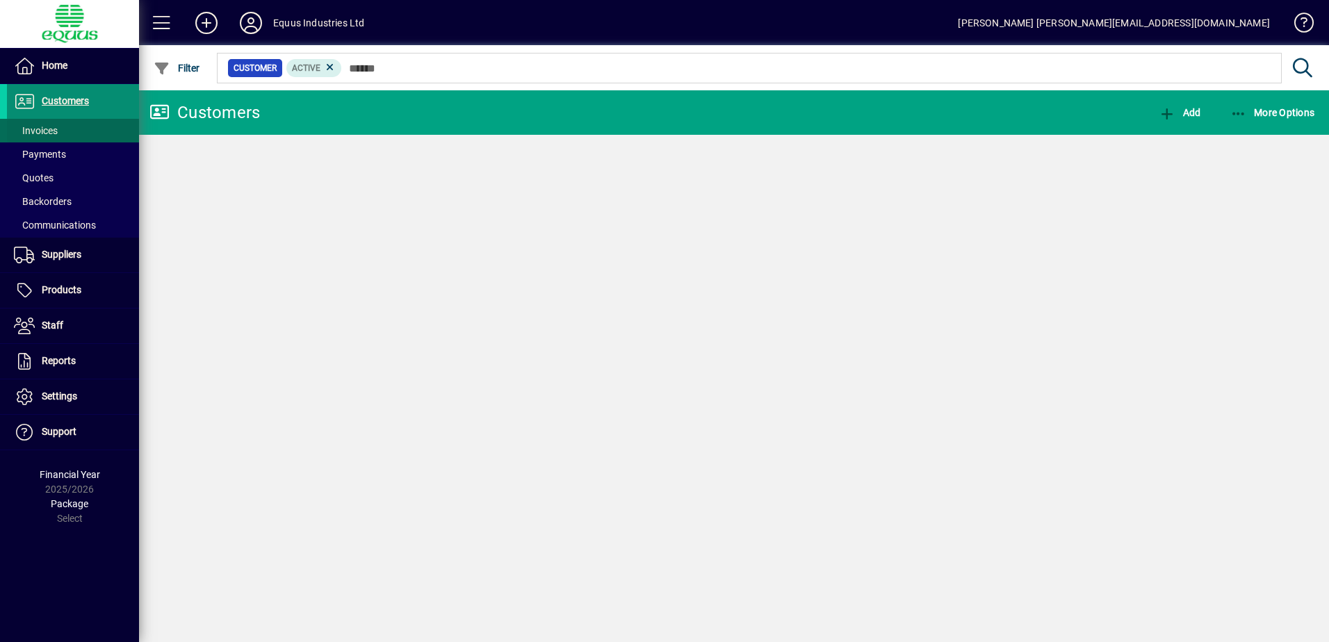
click at [55, 131] on span "Invoices" at bounding box center [36, 130] width 44 height 11
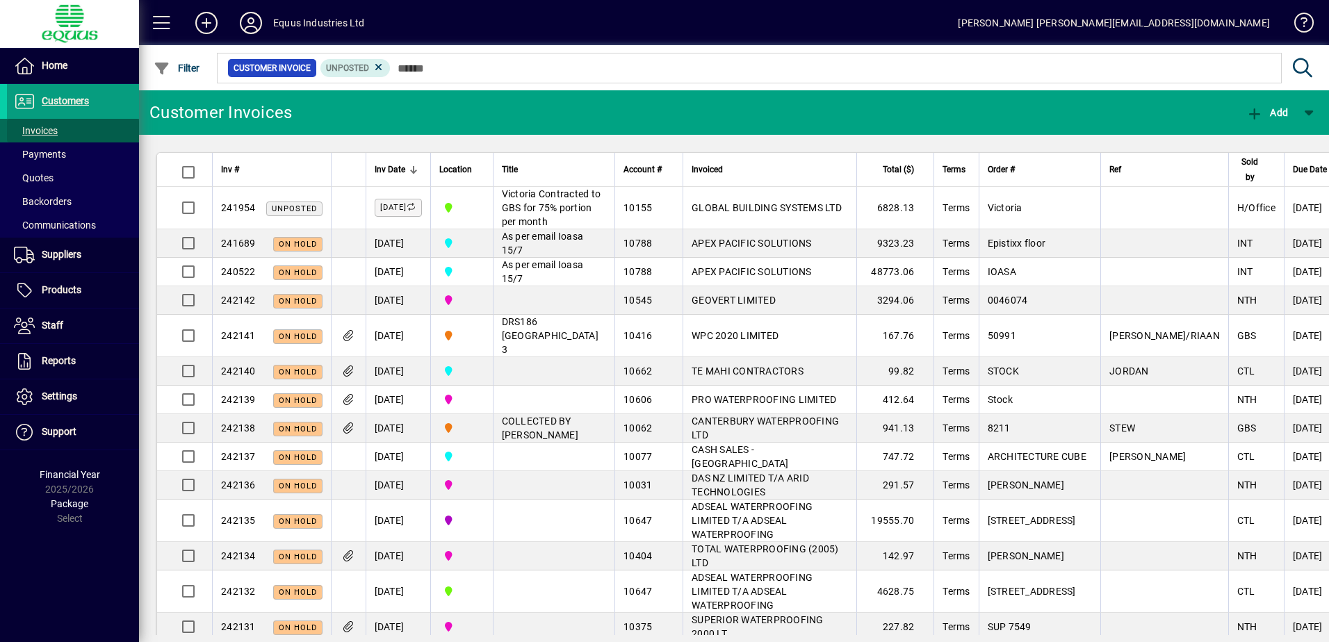
click at [60, 132] on span at bounding box center [73, 130] width 132 height 33
click at [70, 97] on span "Customers" at bounding box center [65, 100] width 47 height 11
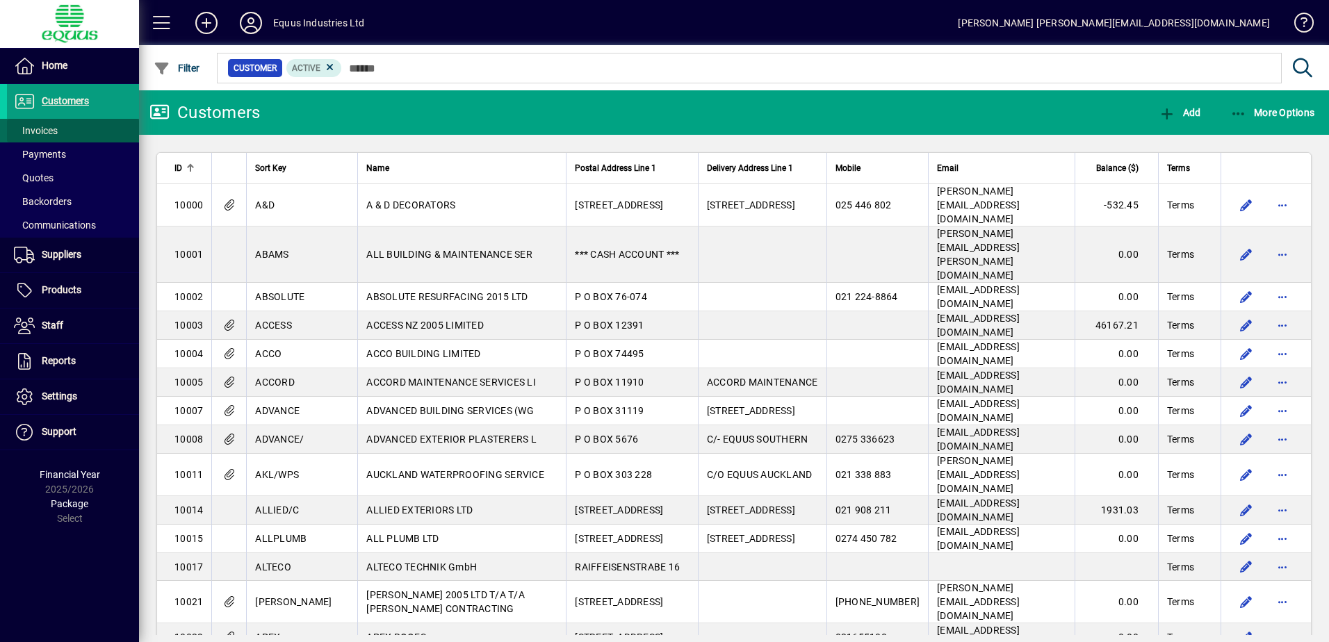
click at [65, 129] on span at bounding box center [73, 130] width 132 height 33
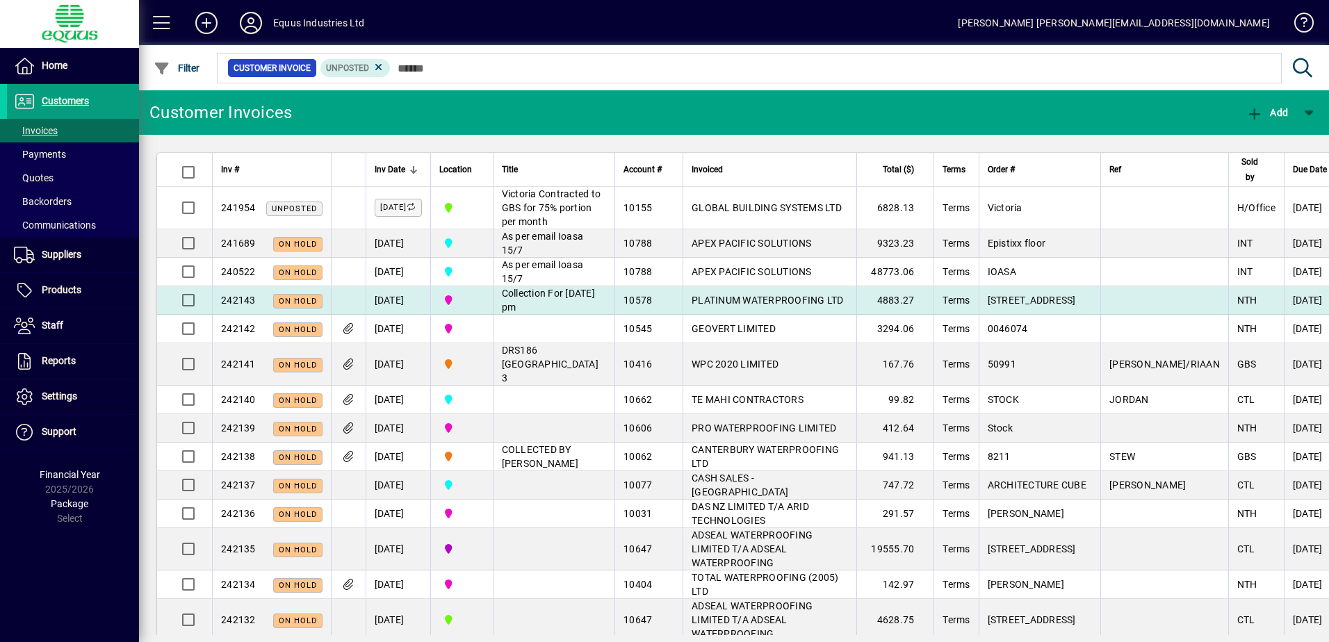
click at [729, 306] on span "PLATINUM WATERPROOFING LTD" at bounding box center [767, 300] width 152 height 11
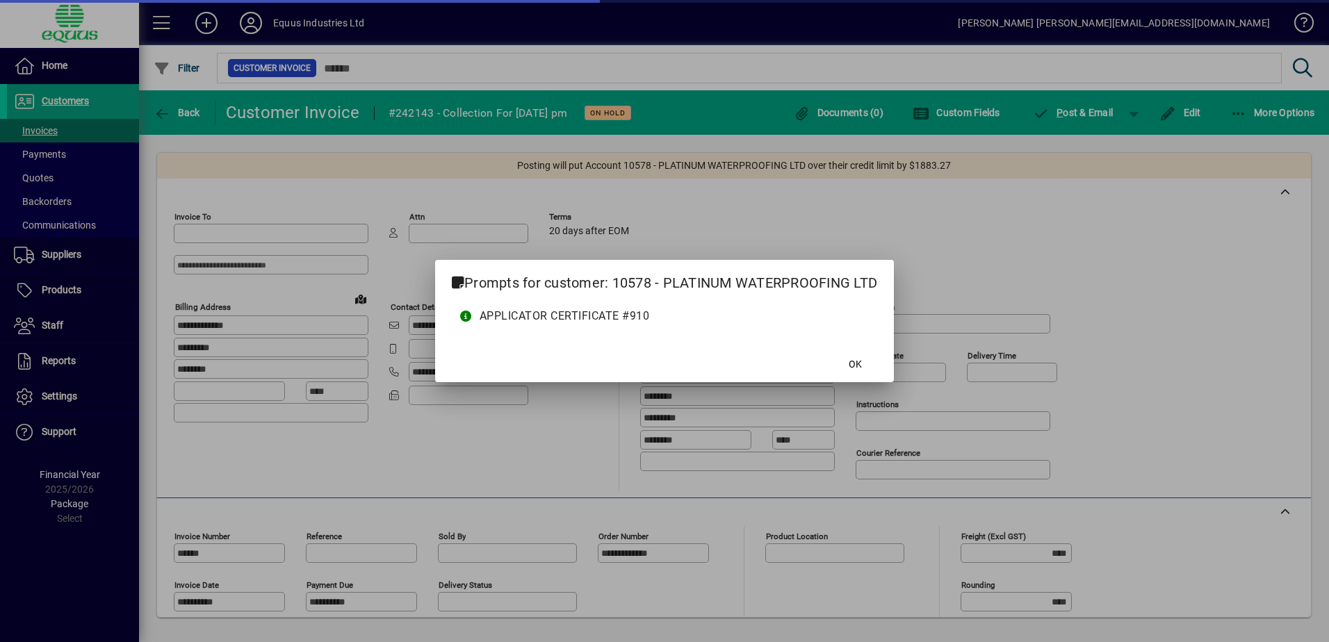
type input "**********"
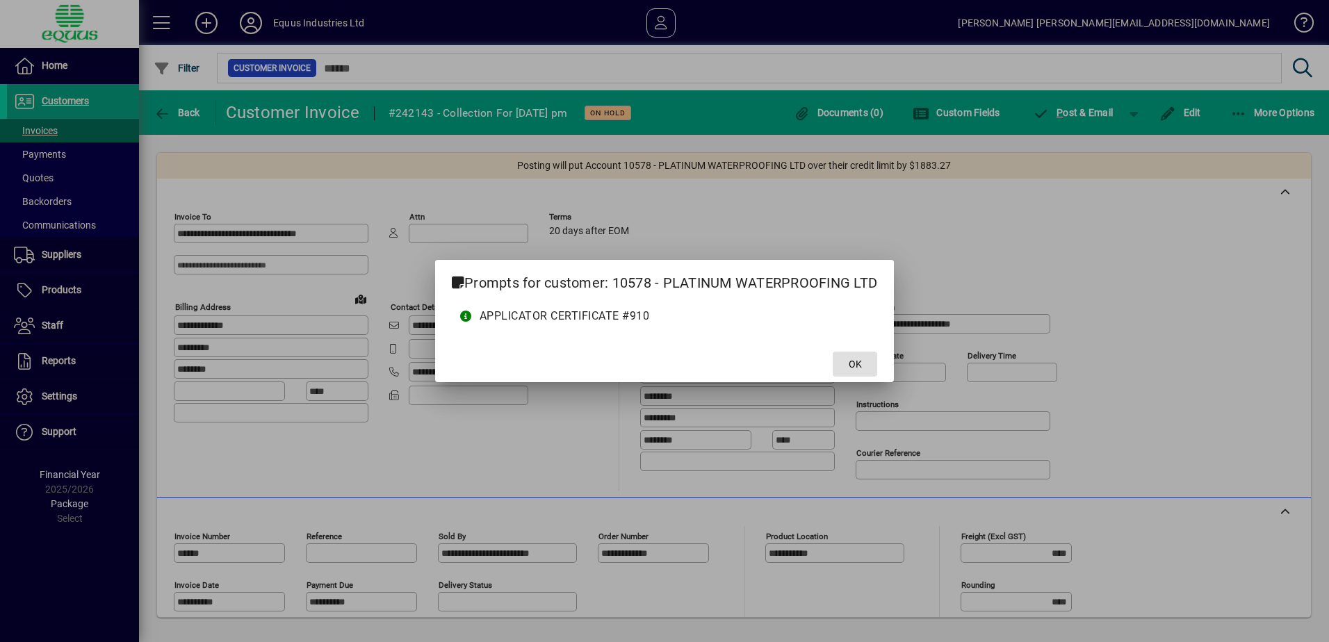
click at [853, 368] on span "OK" at bounding box center [854, 364] width 13 height 15
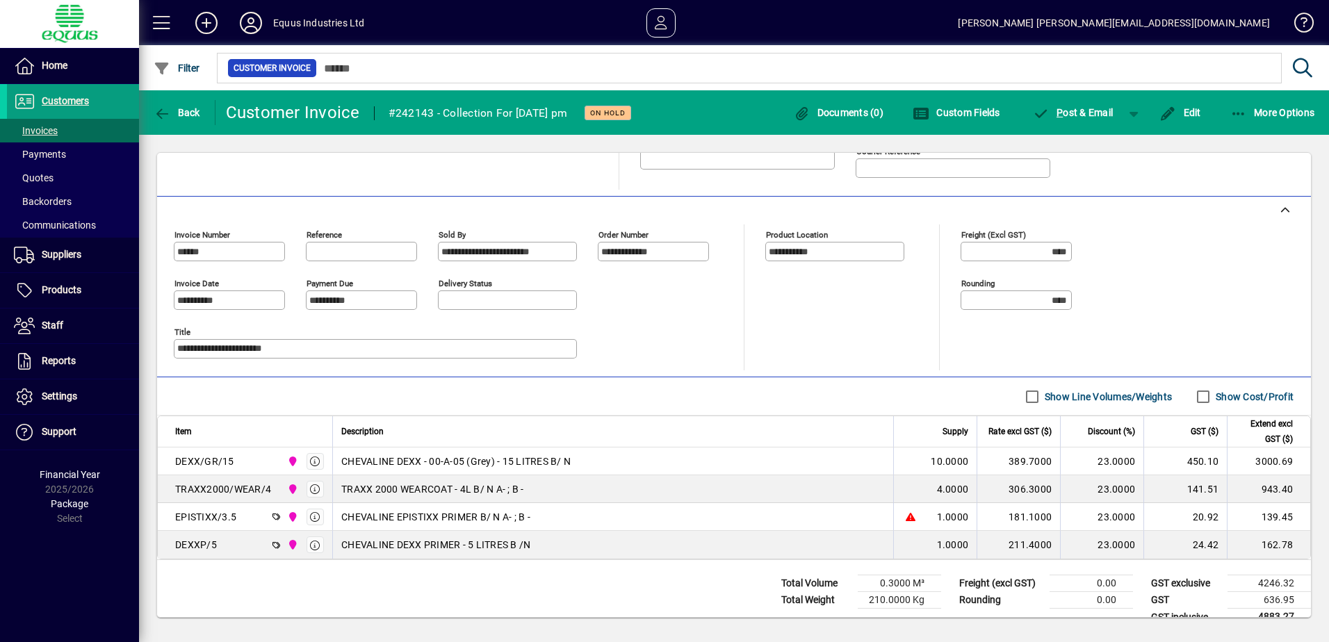
scroll to position [322, 0]
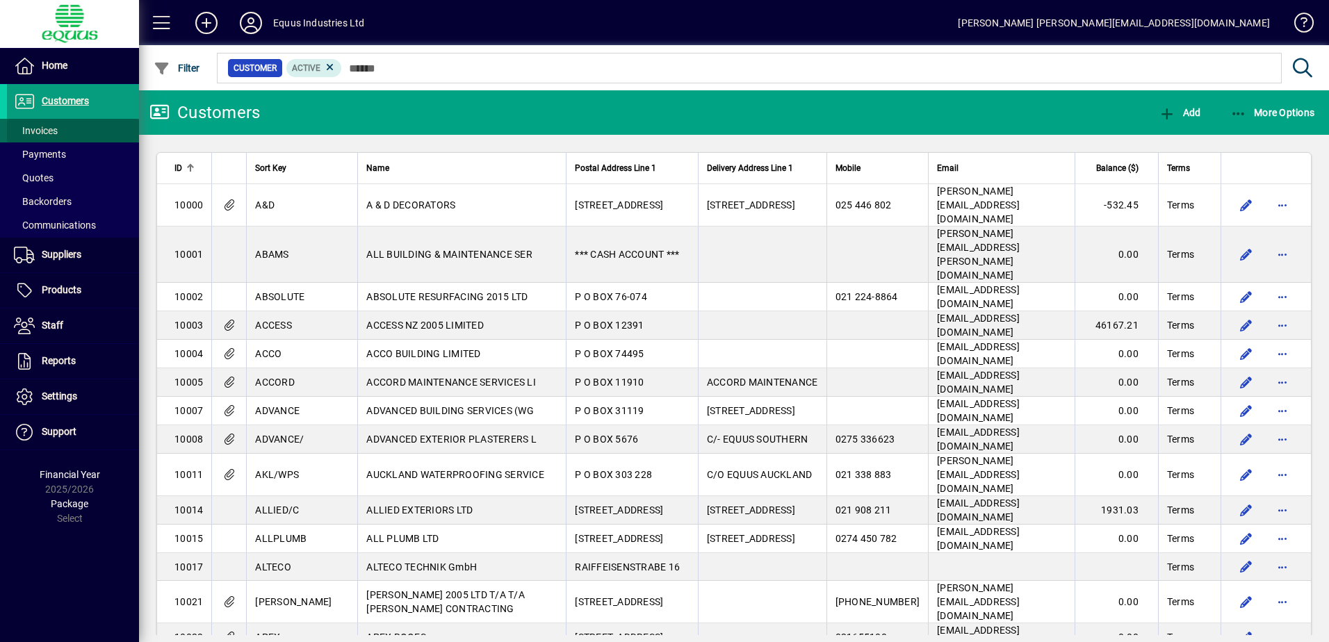
click at [44, 132] on span "Invoices" at bounding box center [36, 130] width 44 height 11
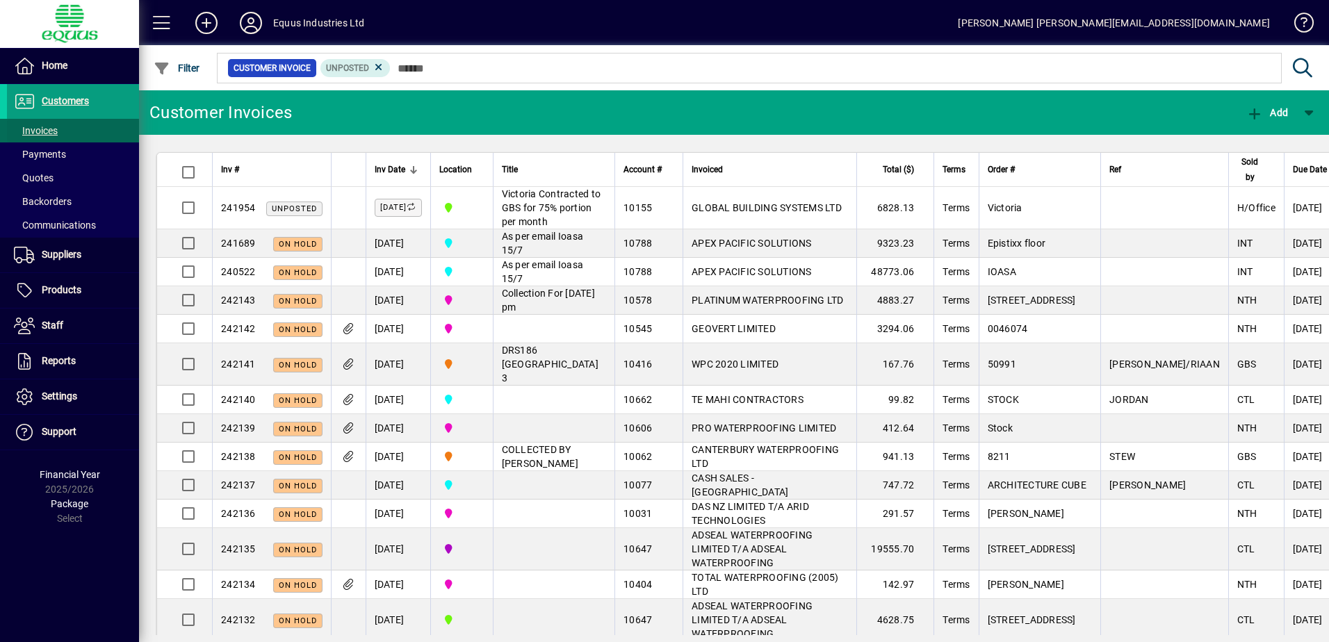
click at [44, 132] on span "Invoices" at bounding box center [36, 130] width 44 height 11
